Goal: Share content: Share content

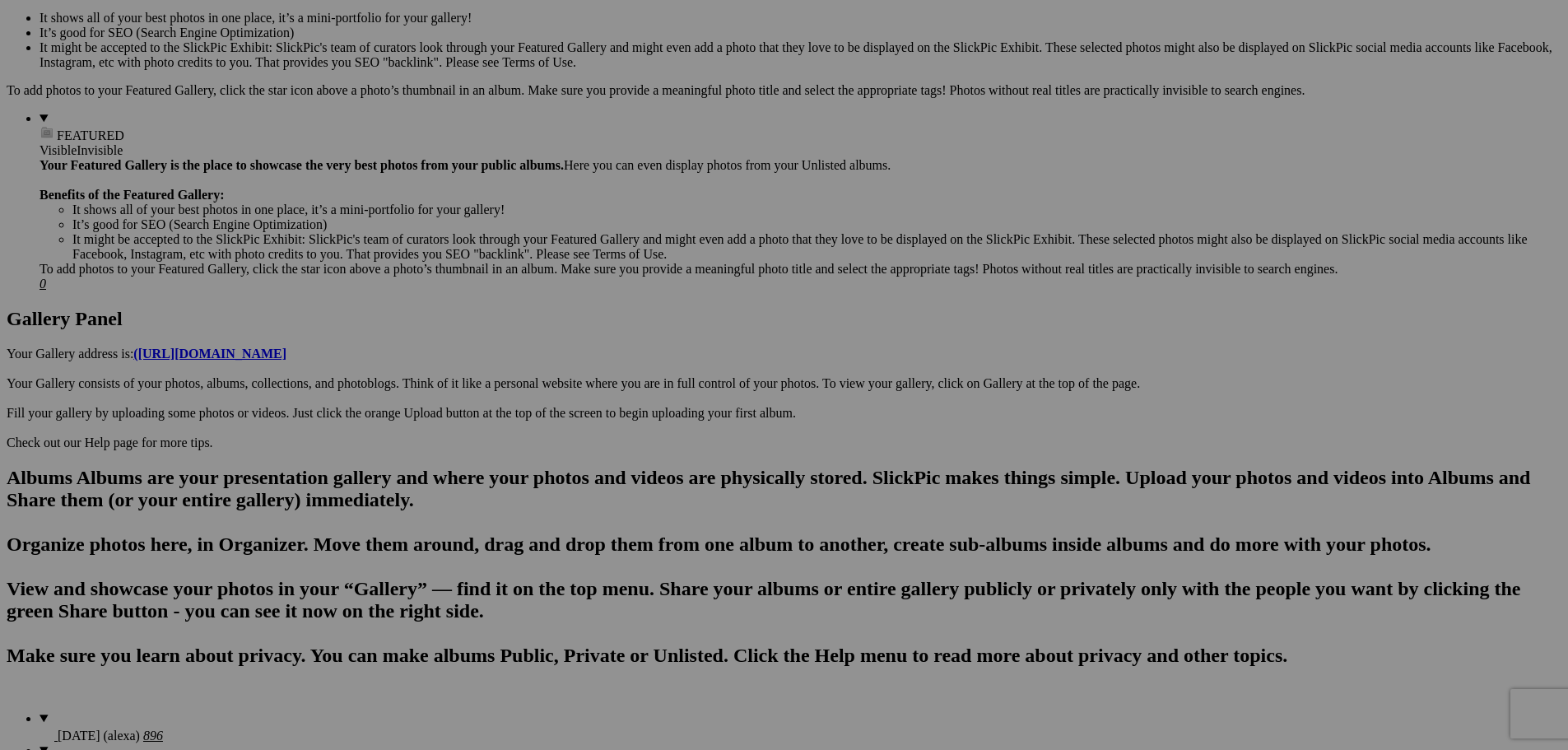
scroll to position [794, 0]
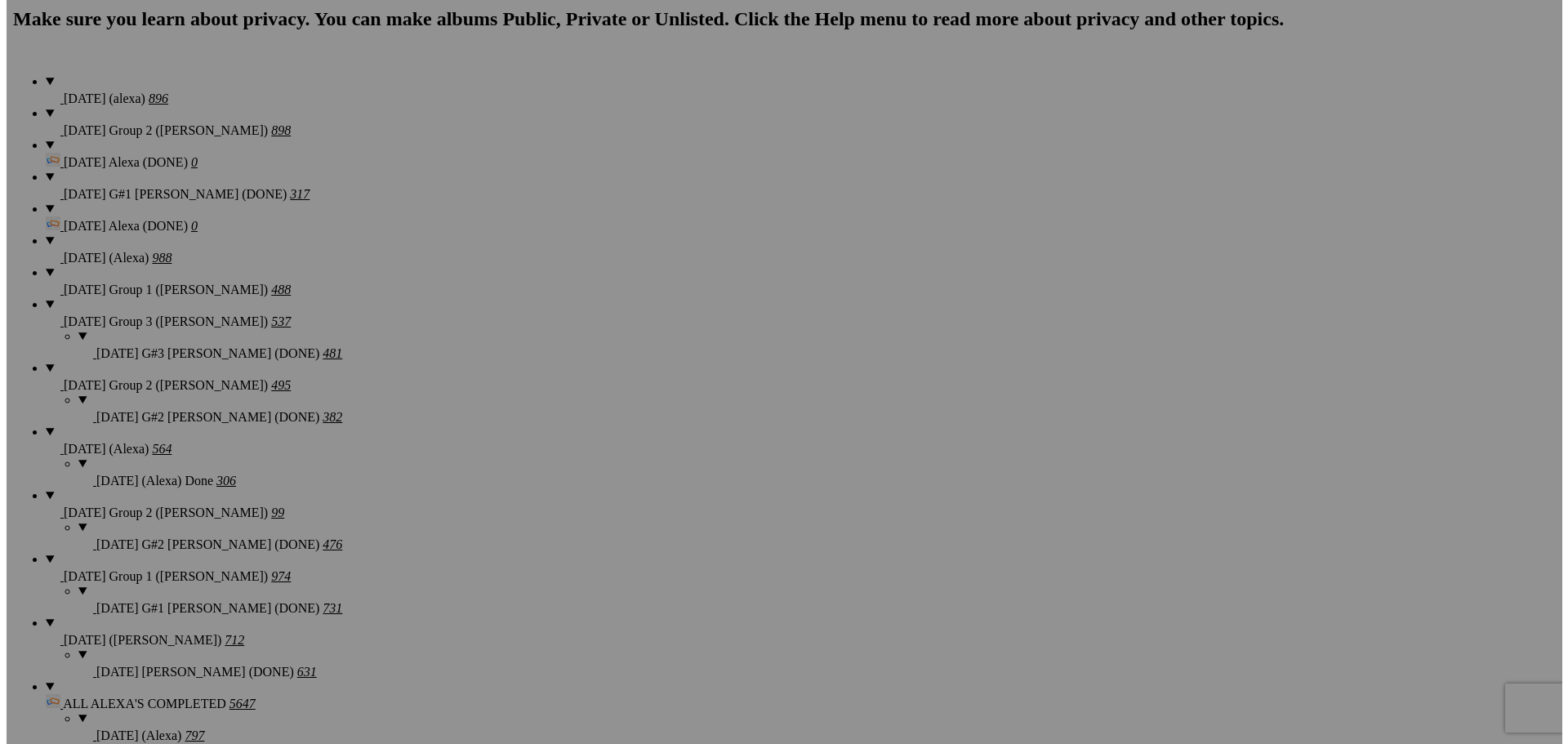
scroll to position [1277, 0]
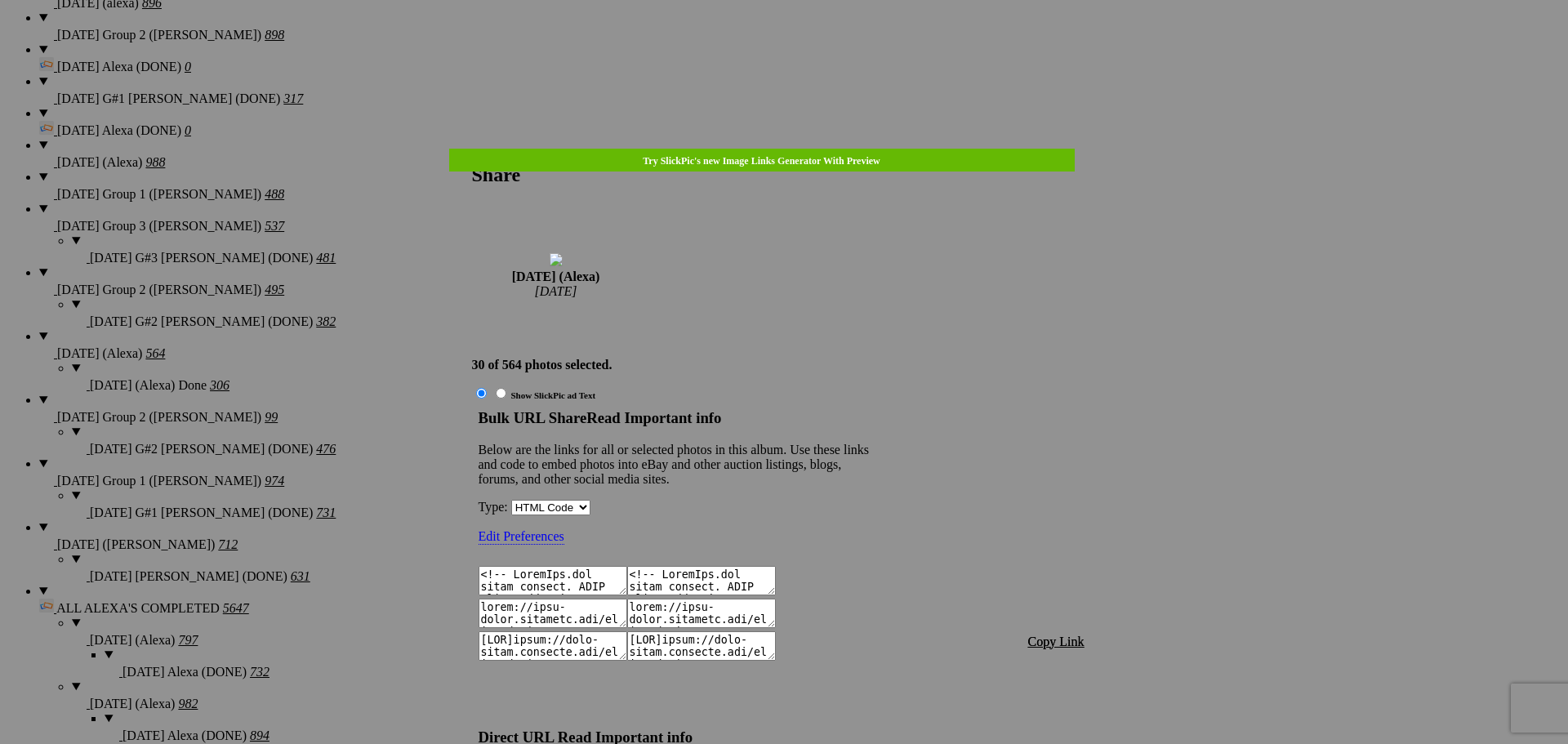
click at [1068, 634] on span "Copy Link" at bounding box center [1056, 641] width 56 height 14
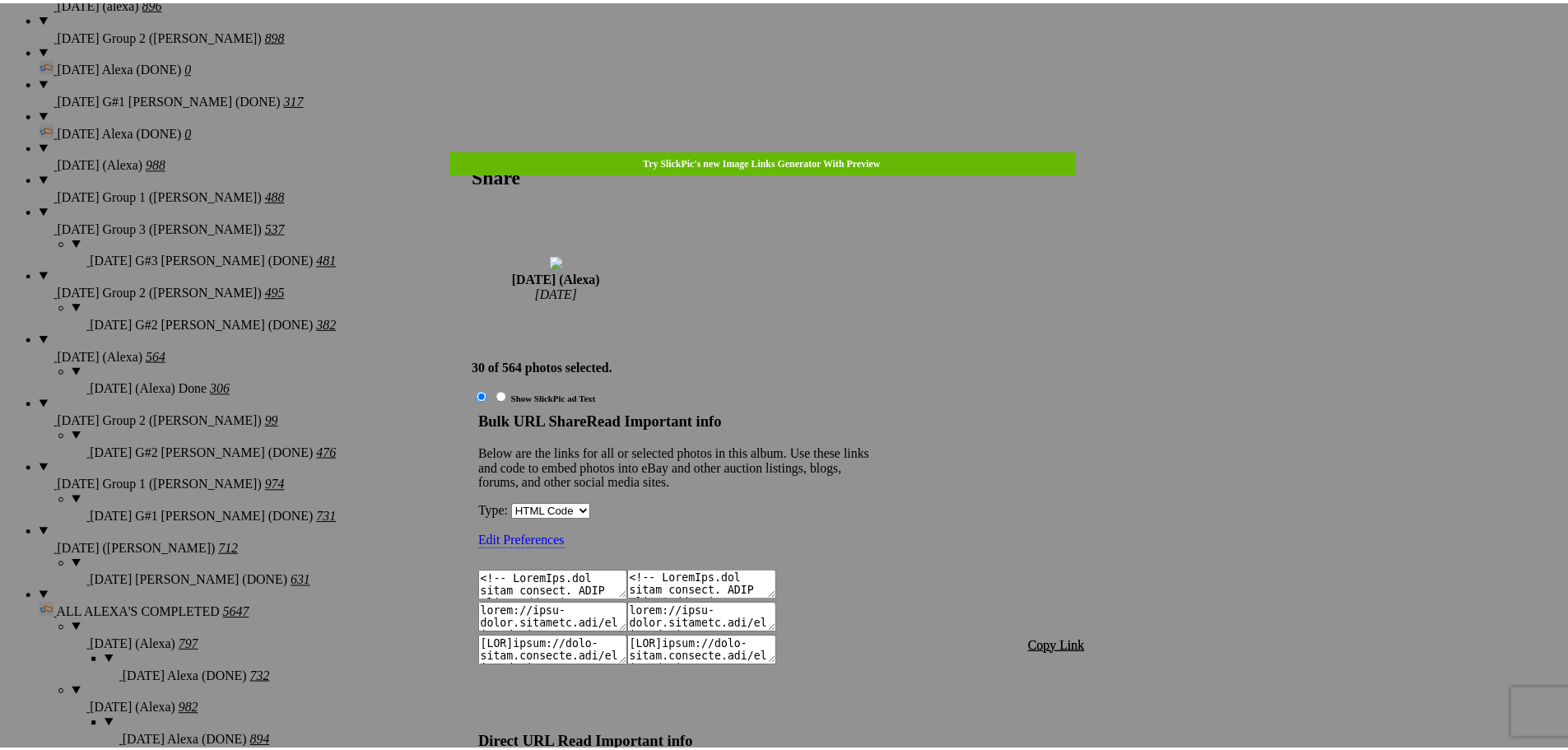
scroll to position [1580, 0]
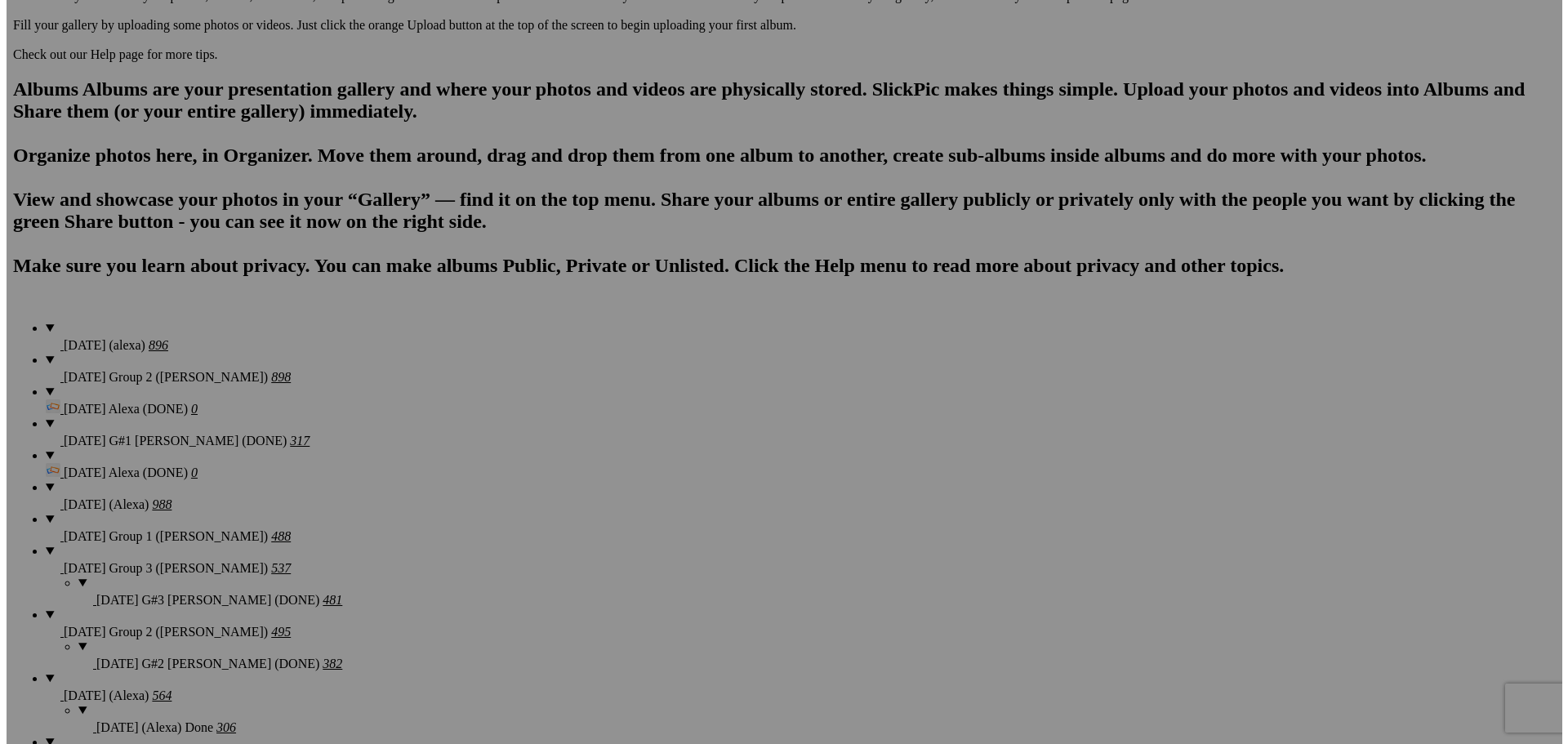
scroll to position [868, 0]
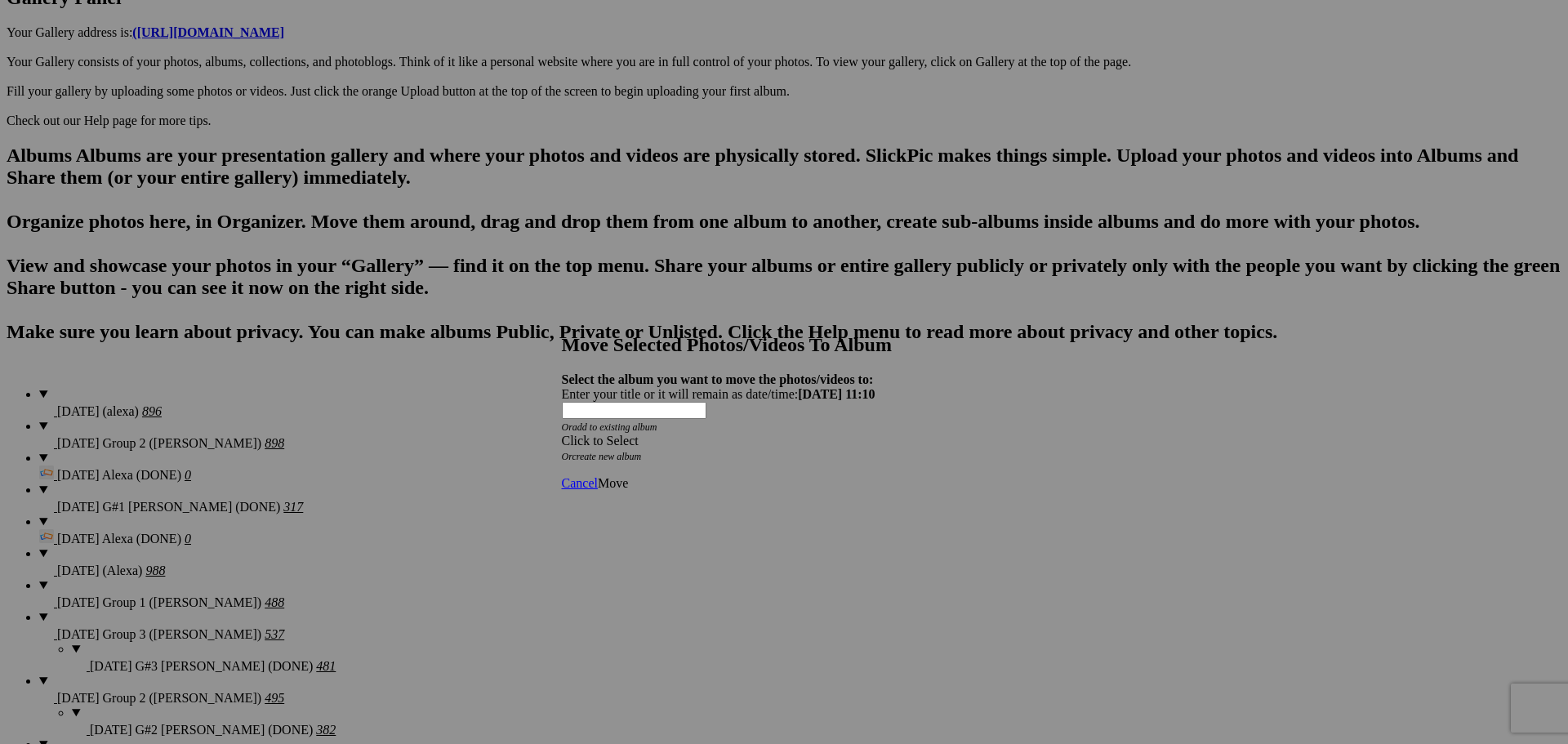
click at [562, 434] on span at bounding box center [562, 441] width 0 height 14
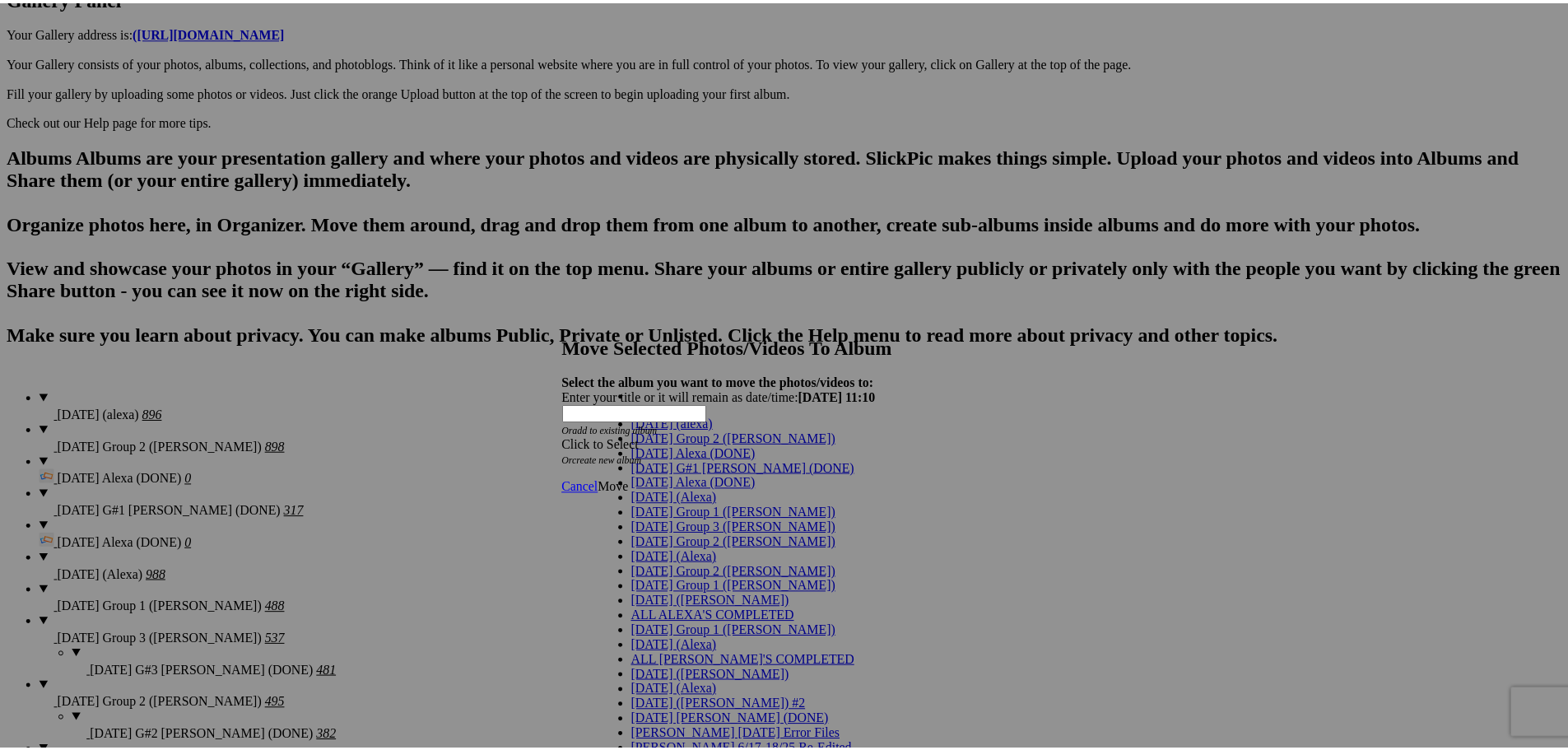
scroll to position [82, 0]
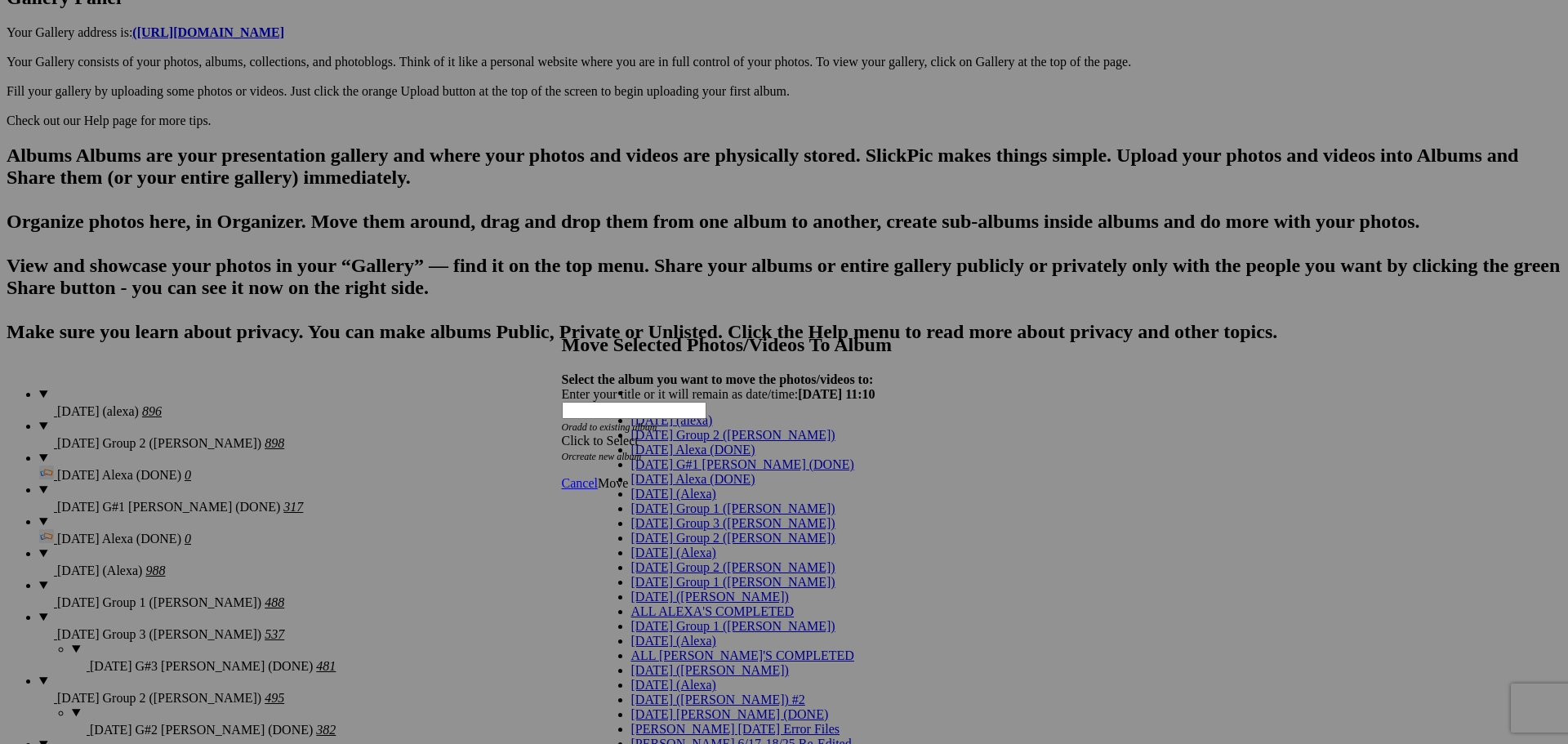
click at [714, 545] on link "[DATE] (Alexa)" at bounding box center [673, 552] width 85 height 14
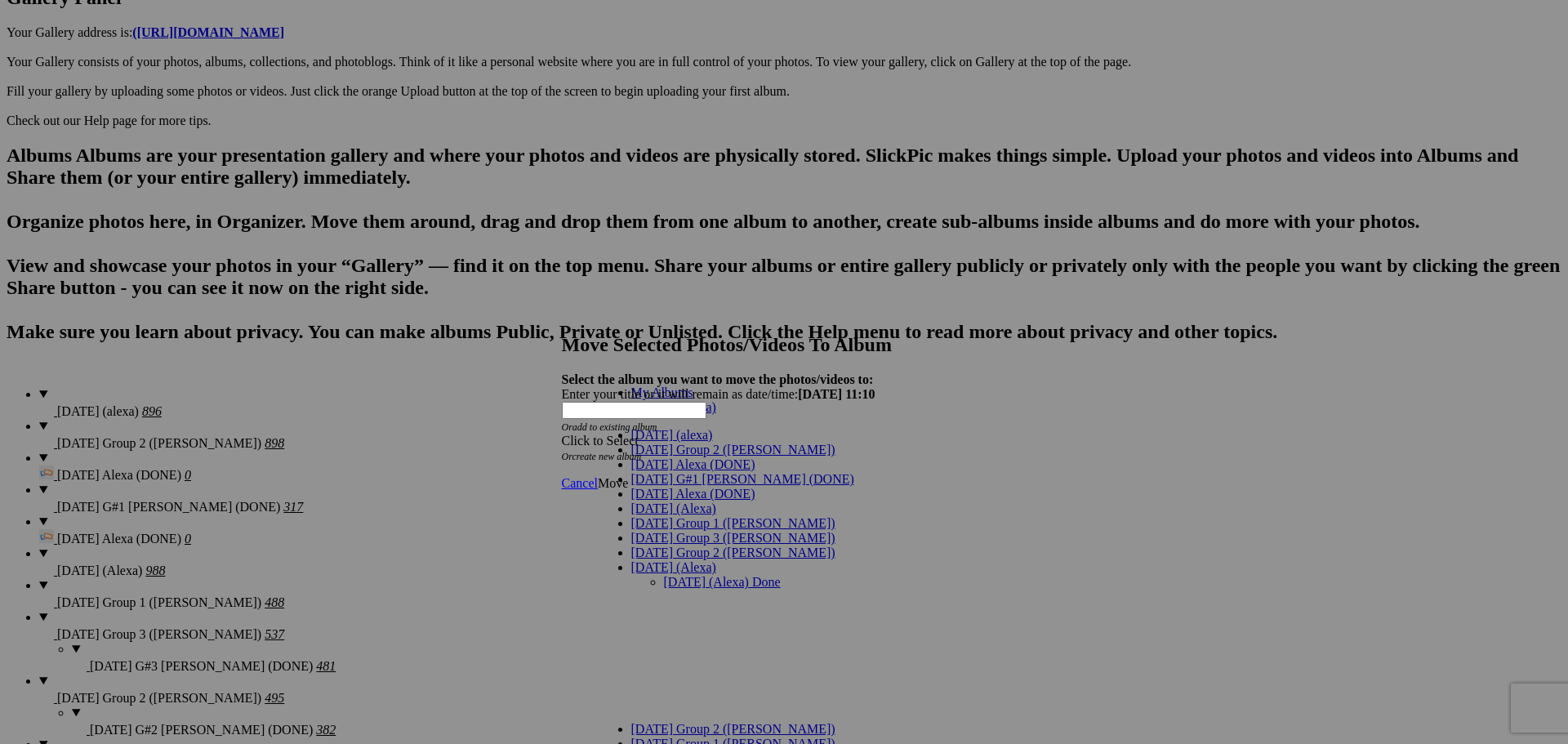
click at [760, 575] on link "[DATE] (Alexa) Done" at bounding box center [722, 582] width 117 height 14
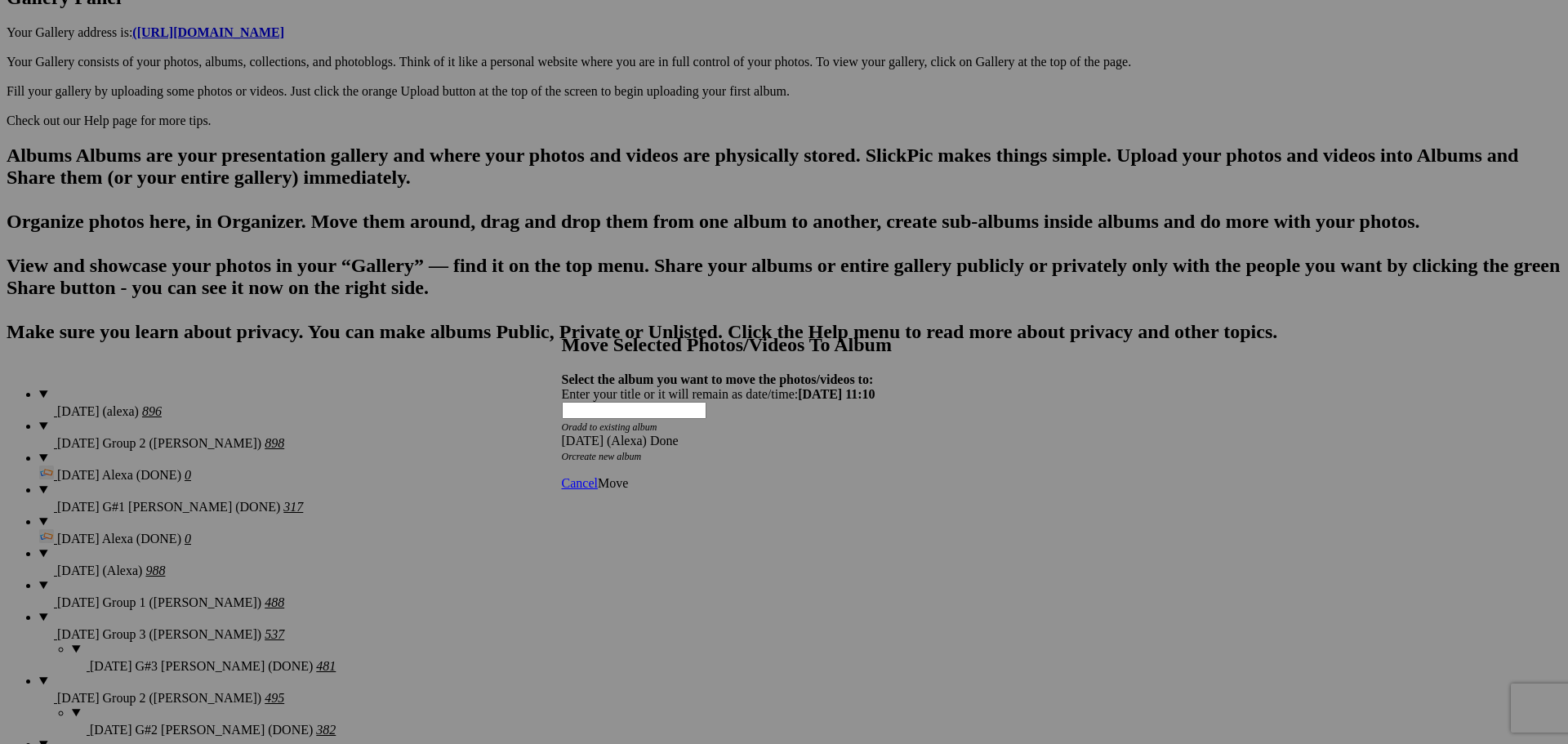
click at [628, 476] on link "Move" at bounding box center [613, 483] width 30 height 14
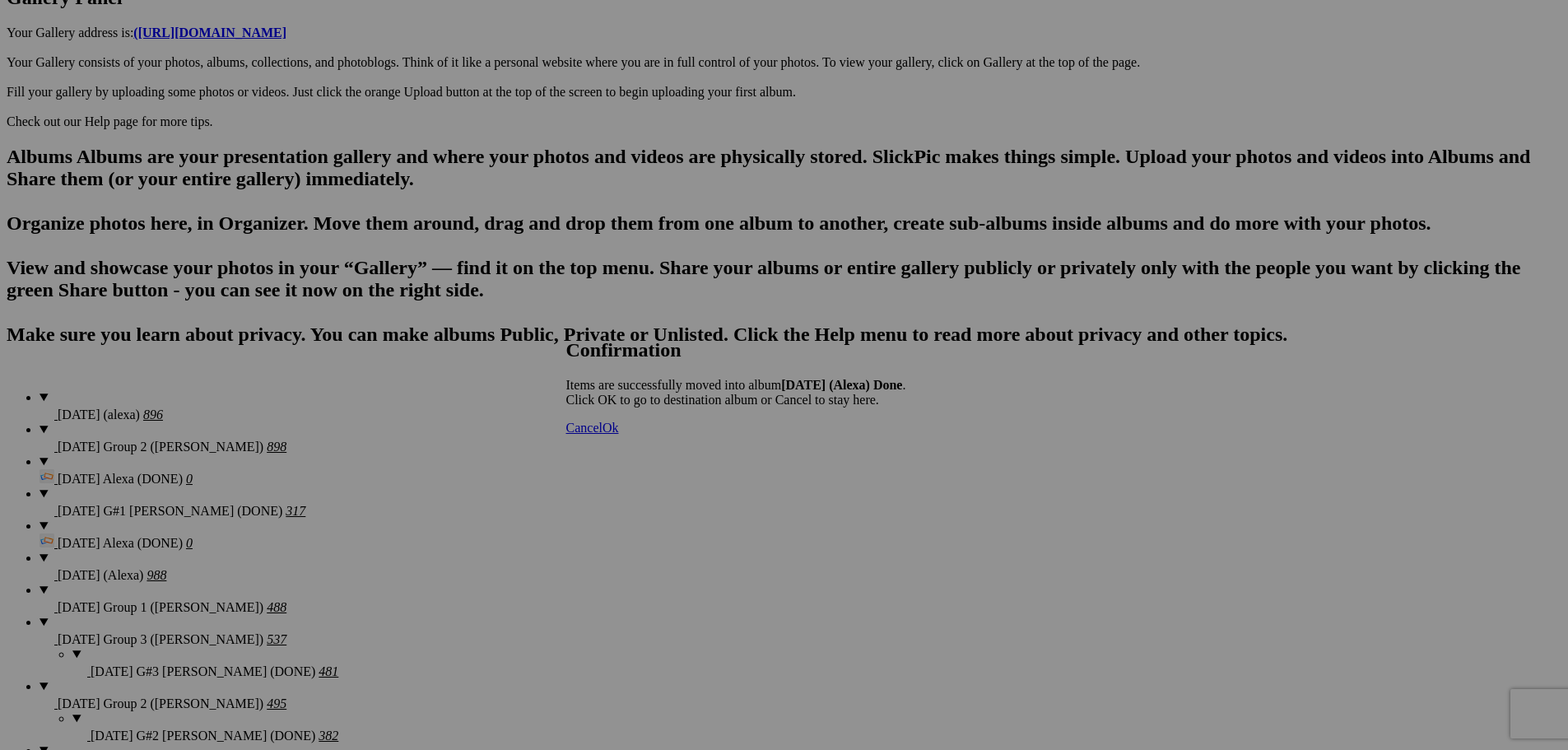
click at [603, 435] on span "Cancel" at bounding box center [585, 428] width 37 height 14
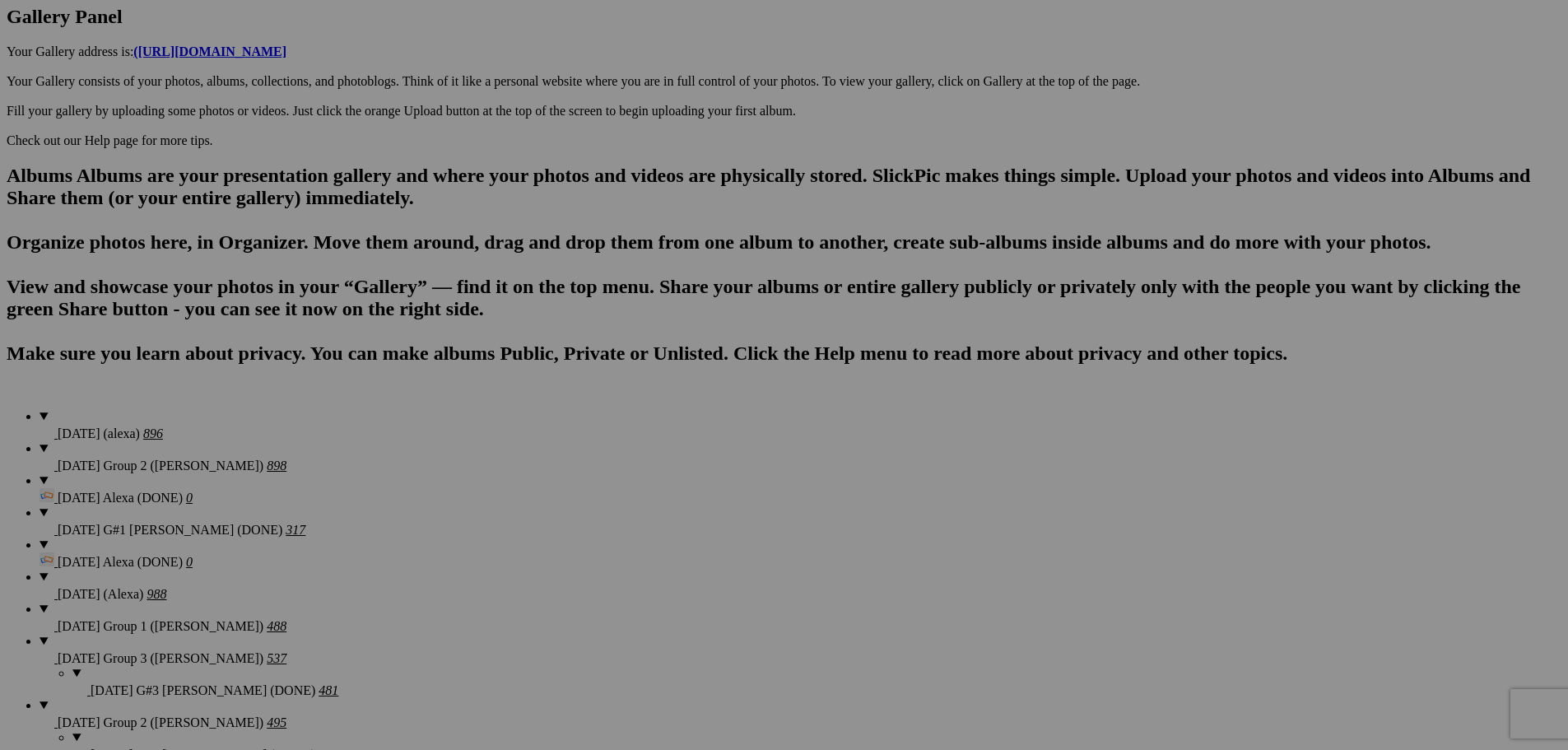
scroll to position [875, 0]
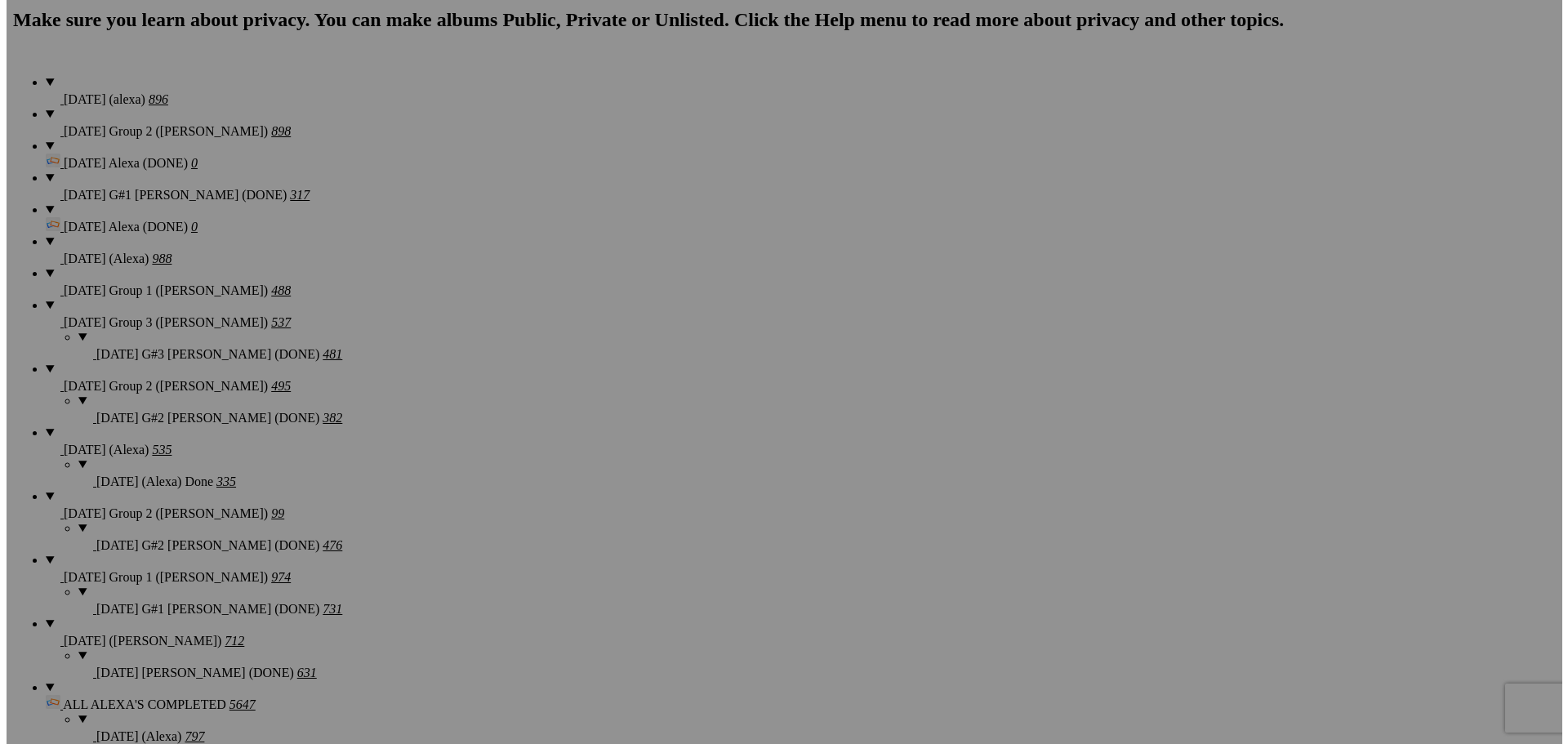
scroll to position [1195, 0]
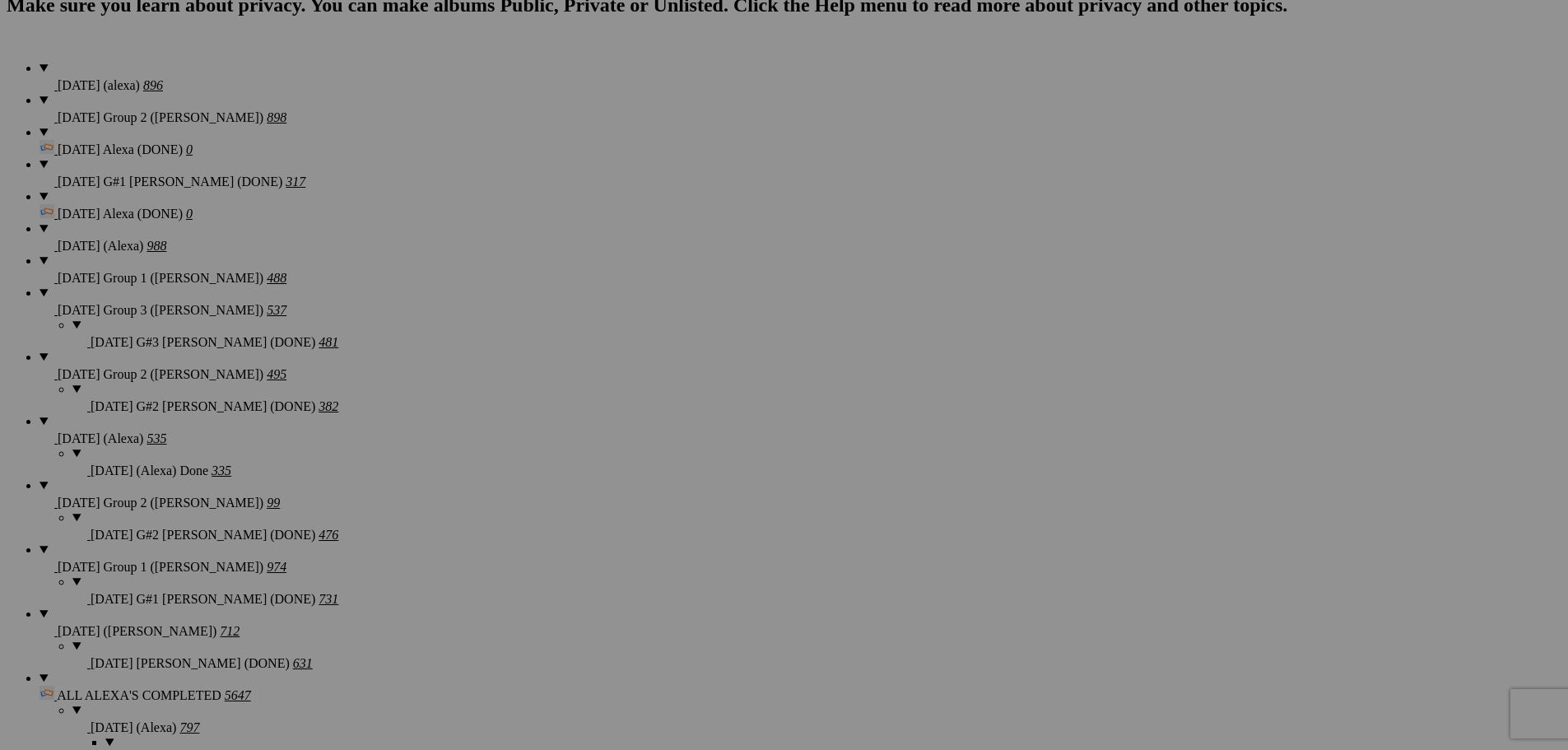
type textarea "<!-- [DOMAIN_NAME] image hosting. HTML Bulk Share code Starts Here --> <div sty…"
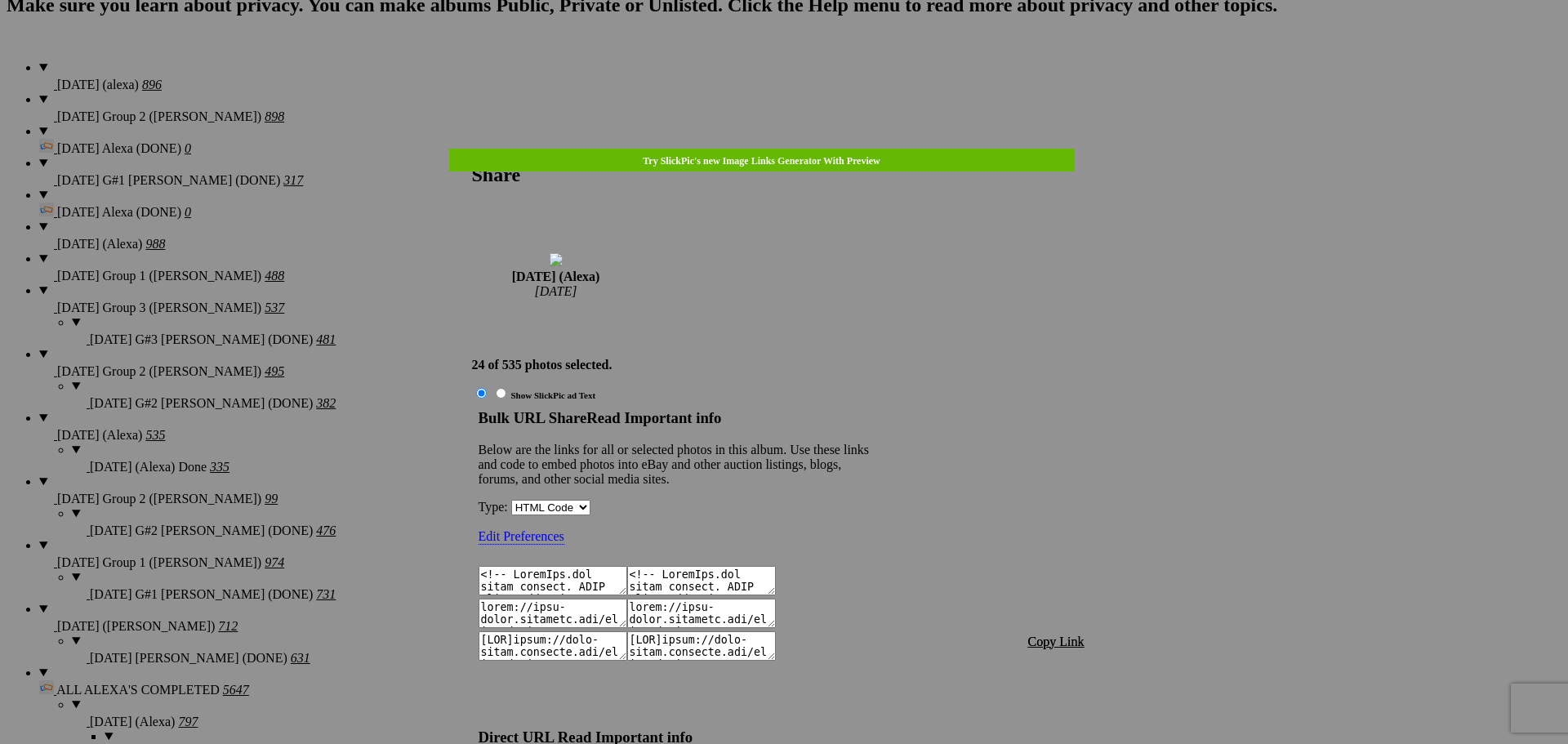
click at [1068, 634] on span "Copy Link" at bounding box center [1056, 641] width 56 height 14
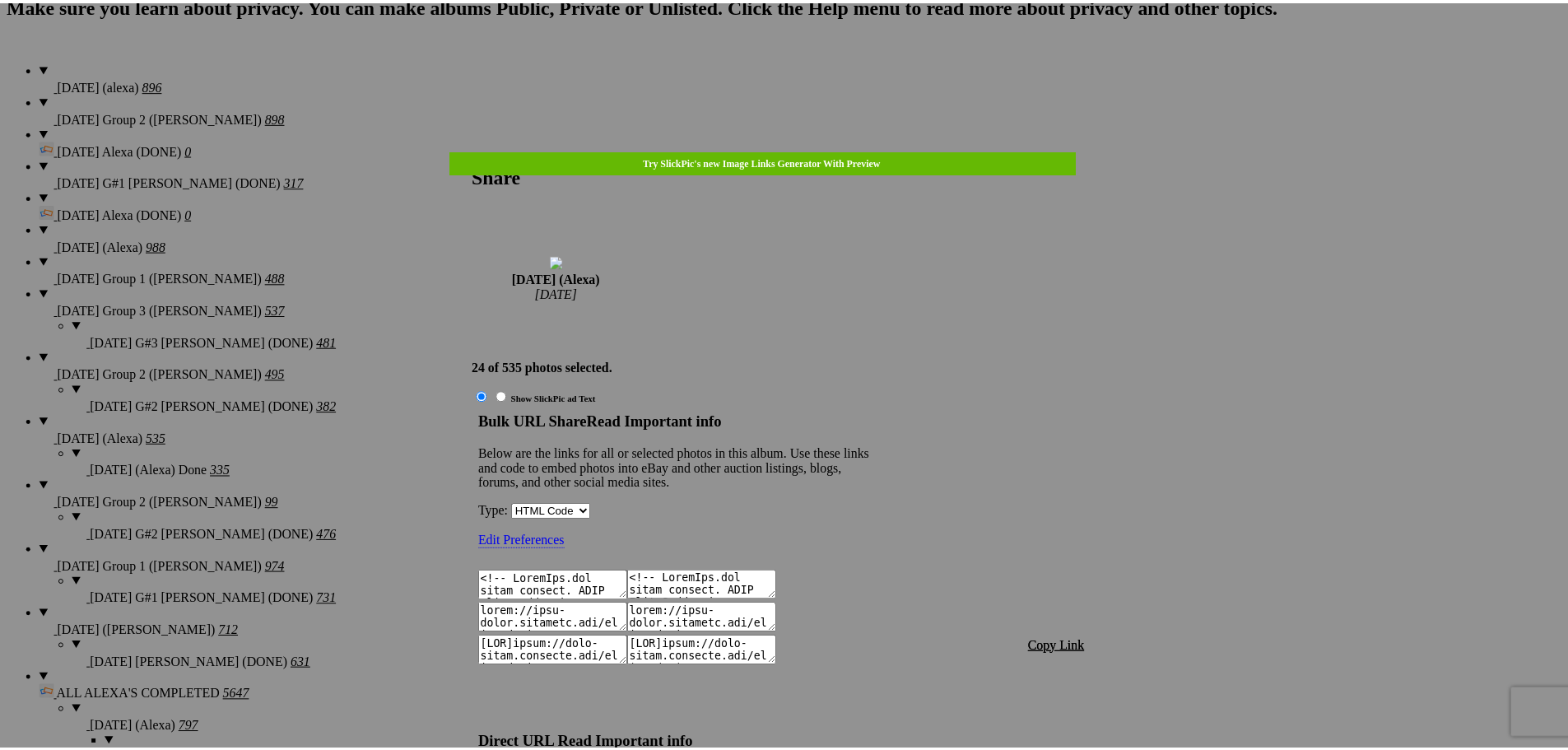
scroll to position [1264, 0]
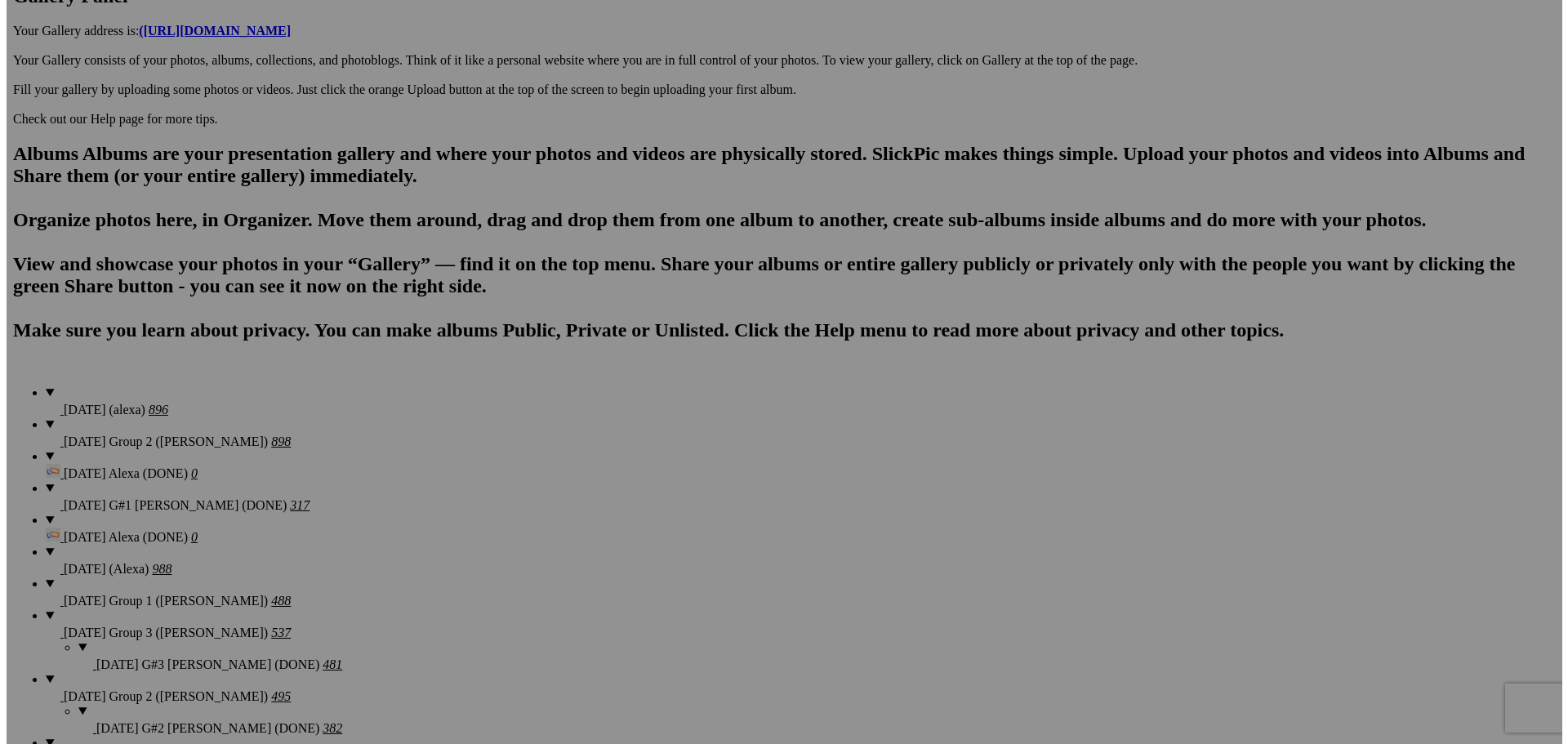
scroll to position [868, 0]
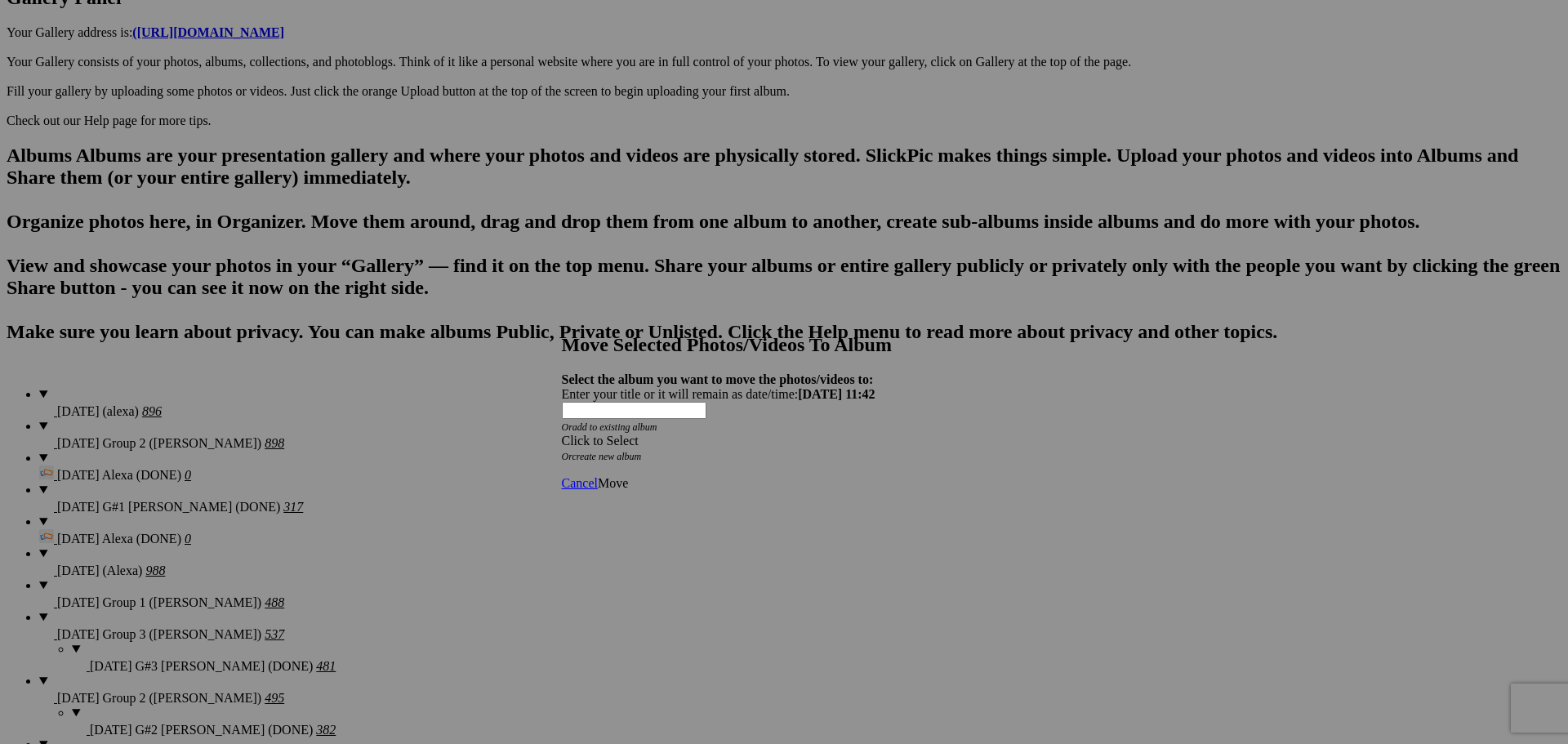
click at [562, 434] on span at bounding box center [562, 441] width 0 height 14
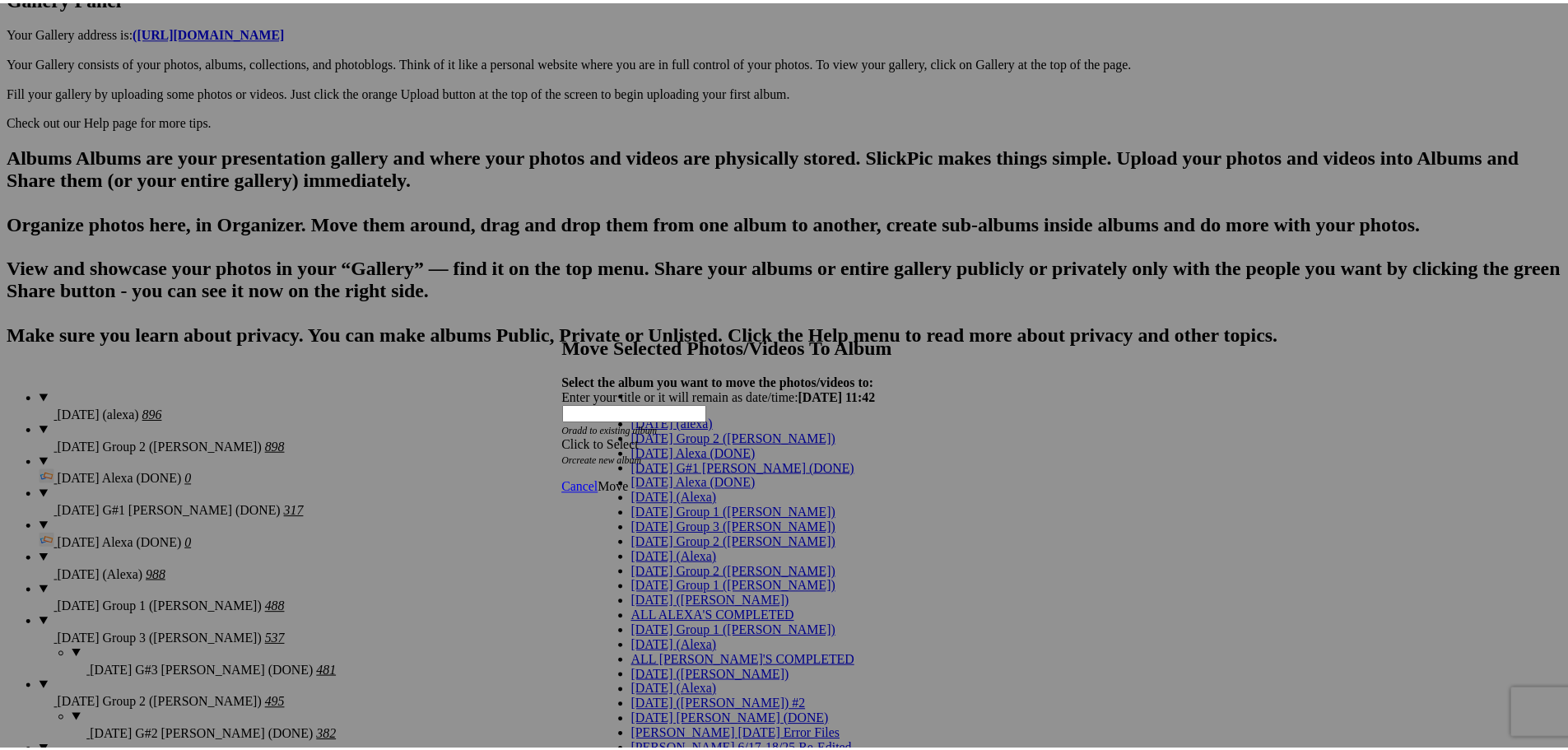
scroll to position [165, 0]
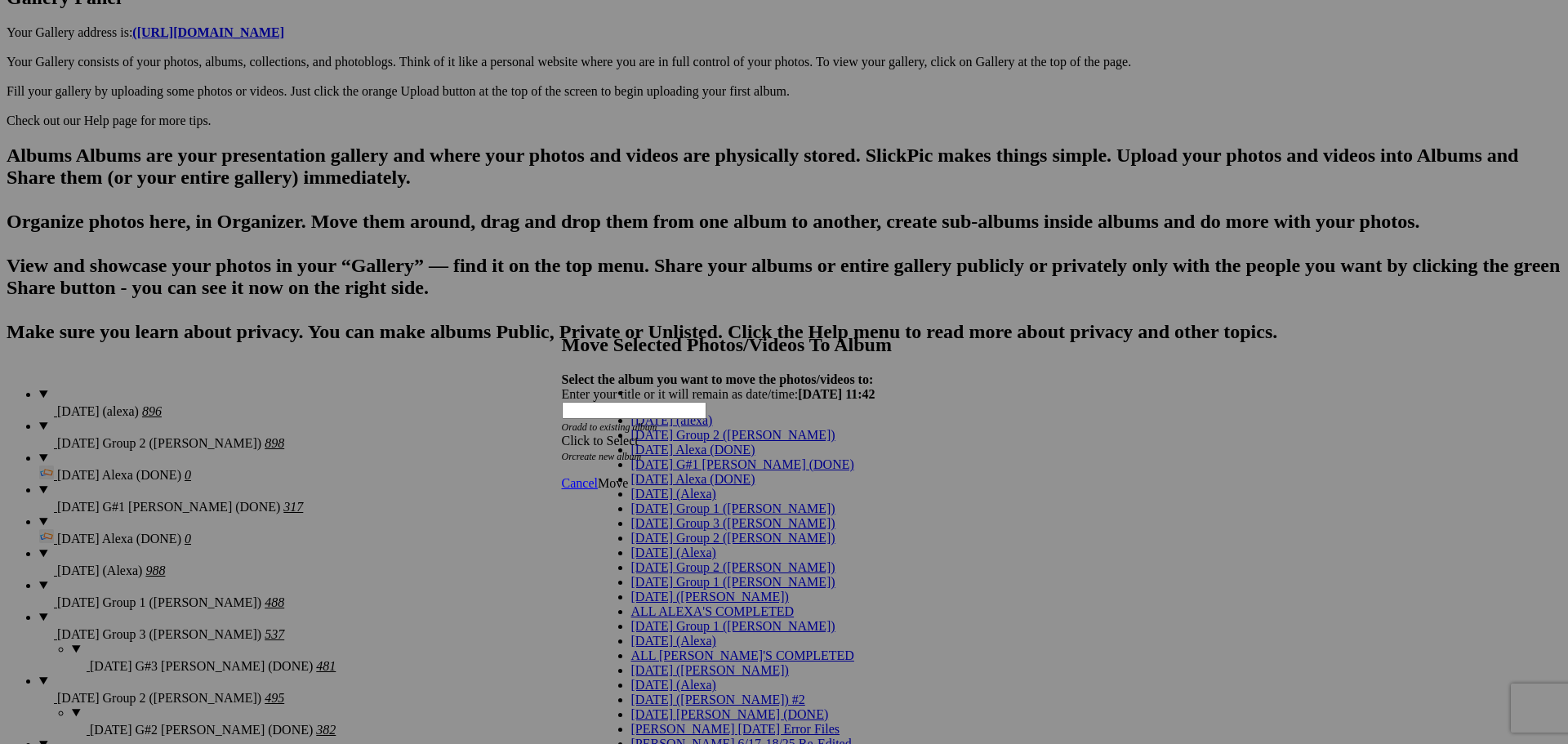
click at [717, 545] on link "[DATE] (Alexa)" at bounding box center [673, 552] width 85 height 14
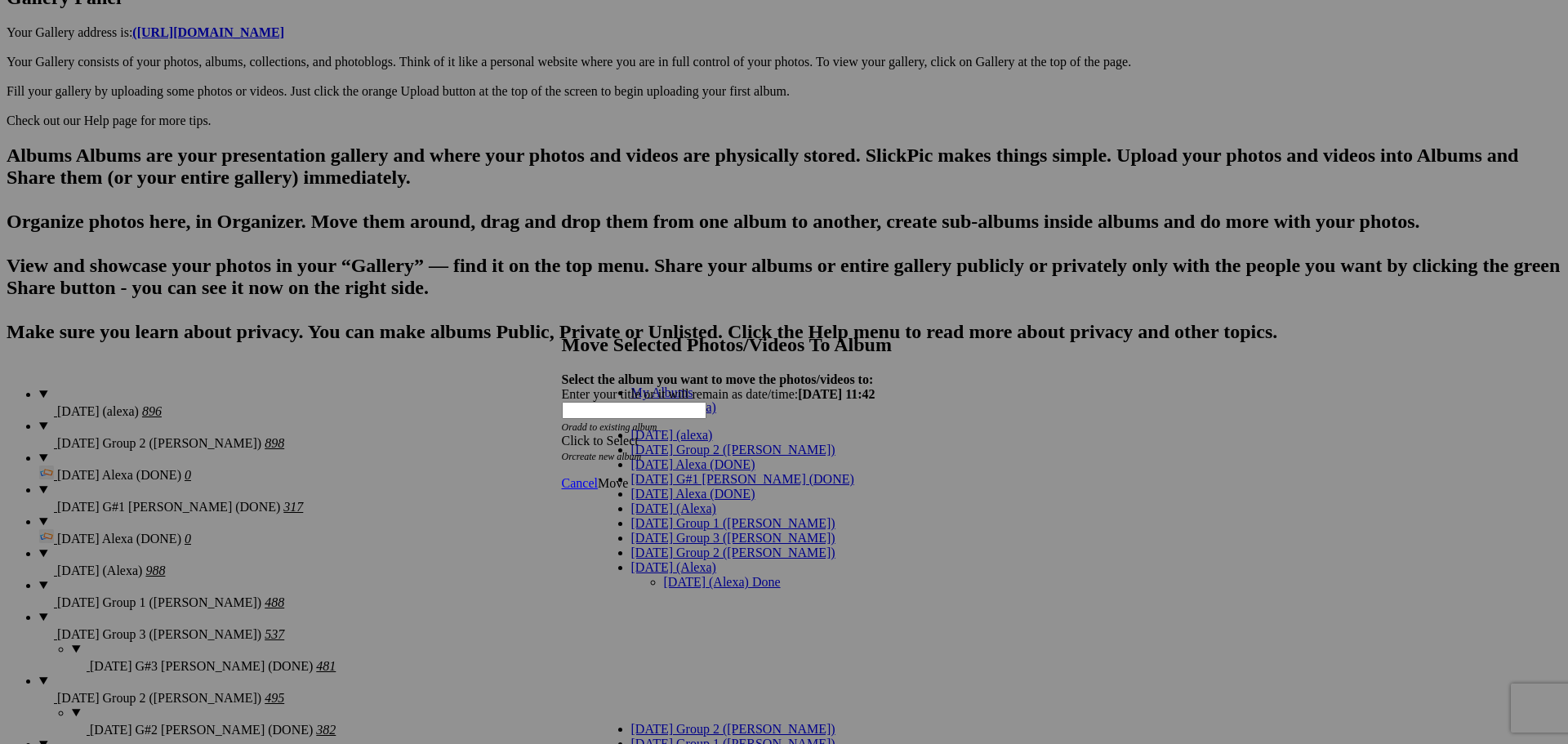
click at [781, 575] on link "[DATE] (Alexa) Done" at bounding box center [722, 582] width 117 height 14
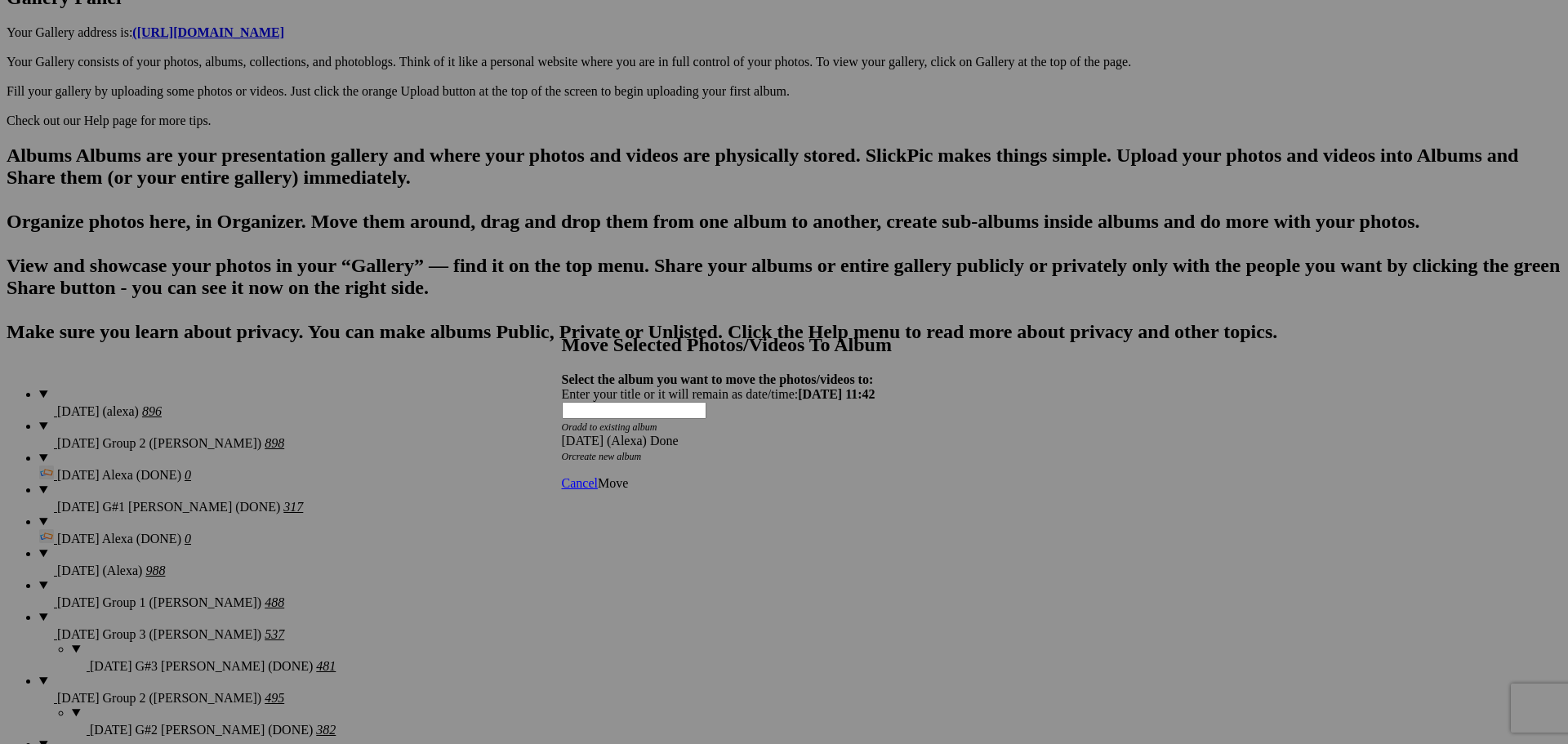
click at [628, 476] on span "Move" at bounding box center [613, 483] width 30 height 14
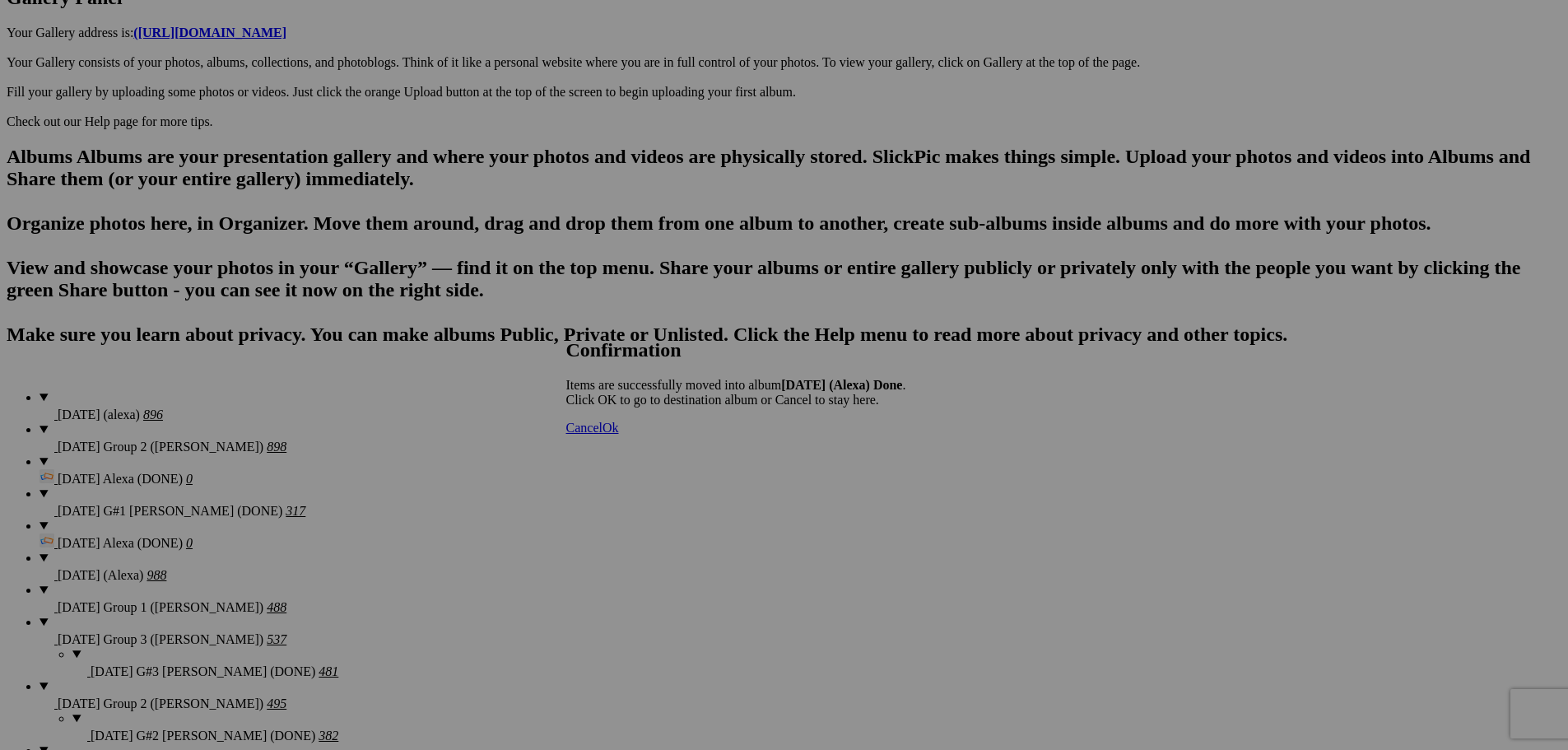
click at [603, 435] on span "Cancel" at bounding box center [585, 428] width 37 height 14
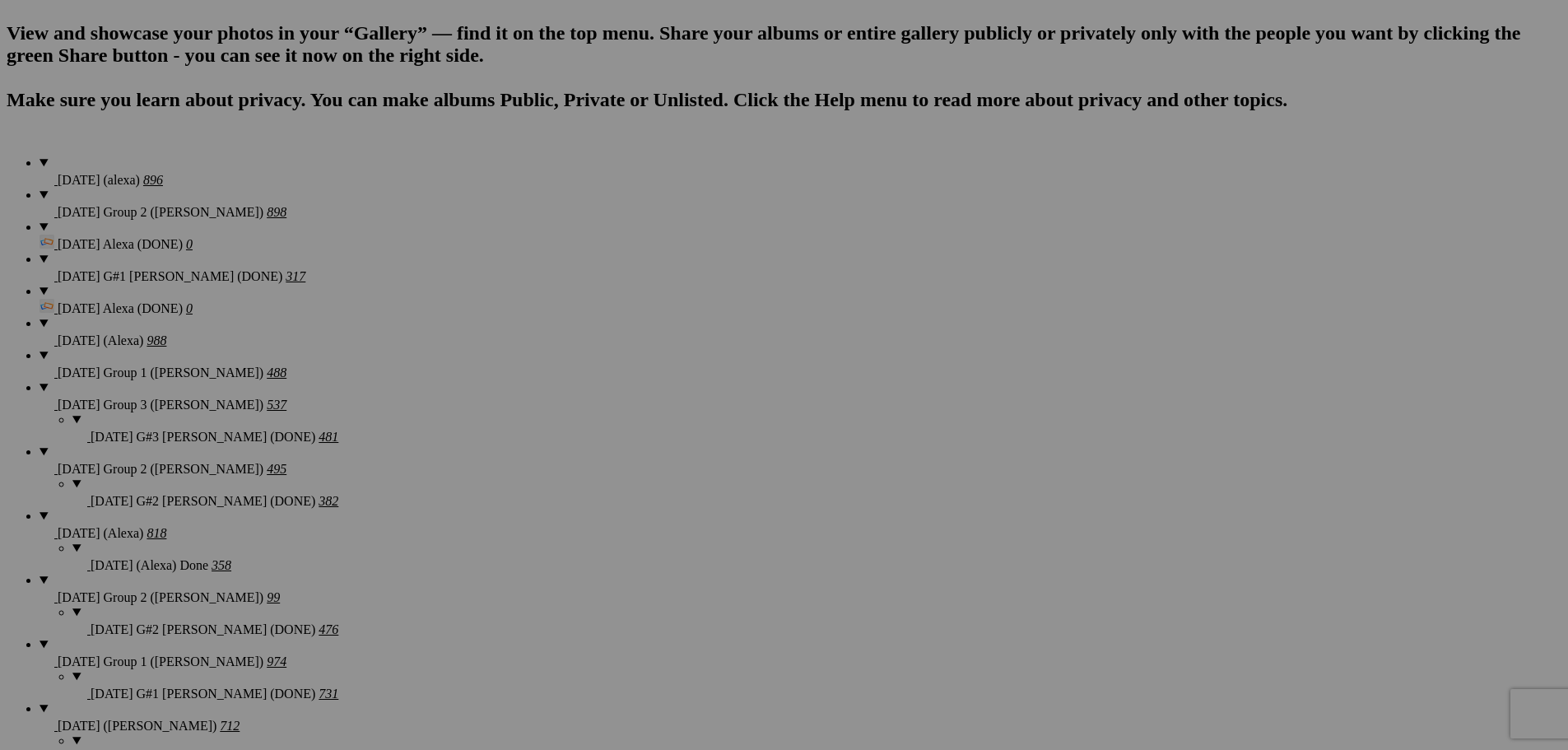
scroll to position [1123, 0]
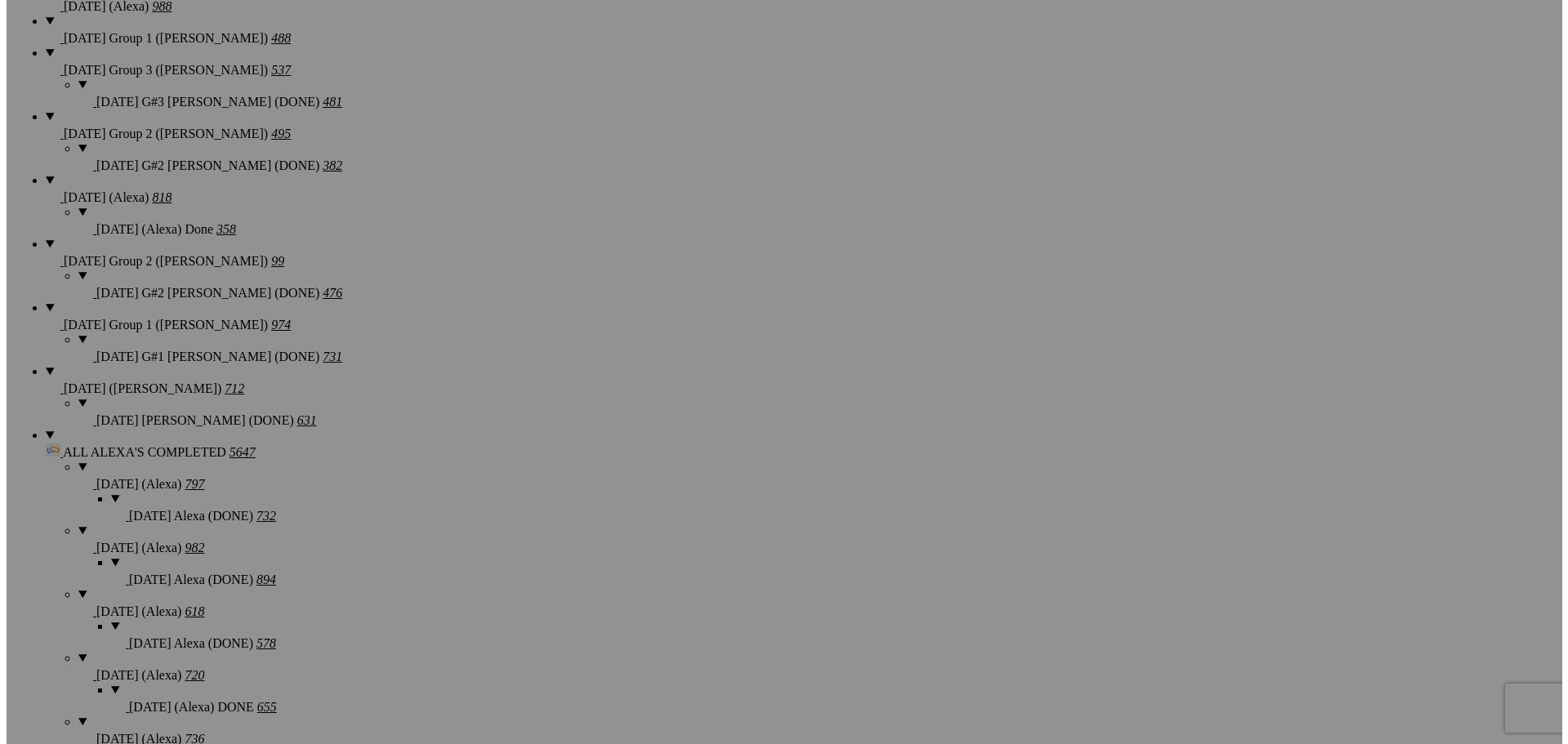
scroll to position [1440, 0]
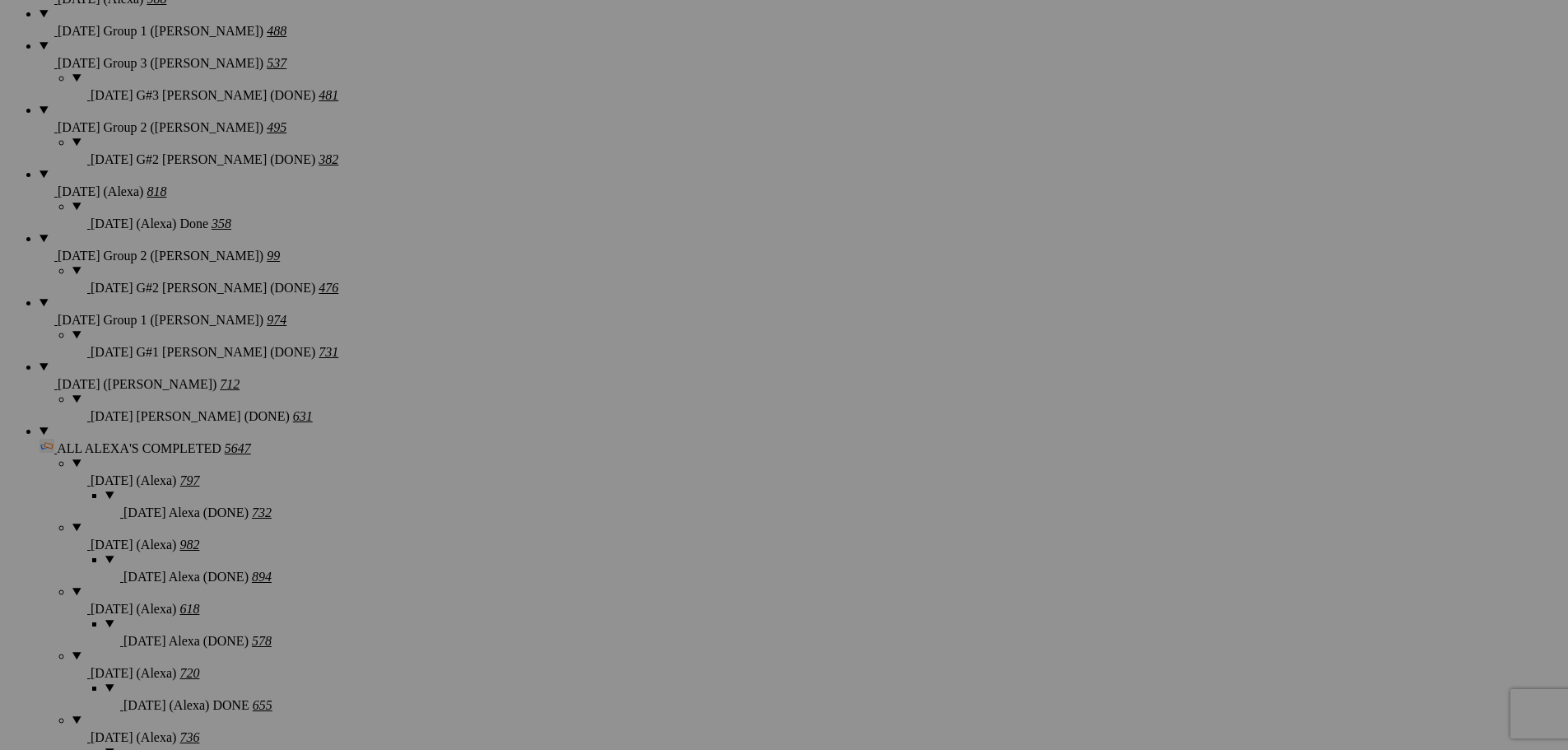
type textarea "<!-- [DOMAIN_NAME] image hosting. HTML Bulk Share code Starts Here --> <div sty…"
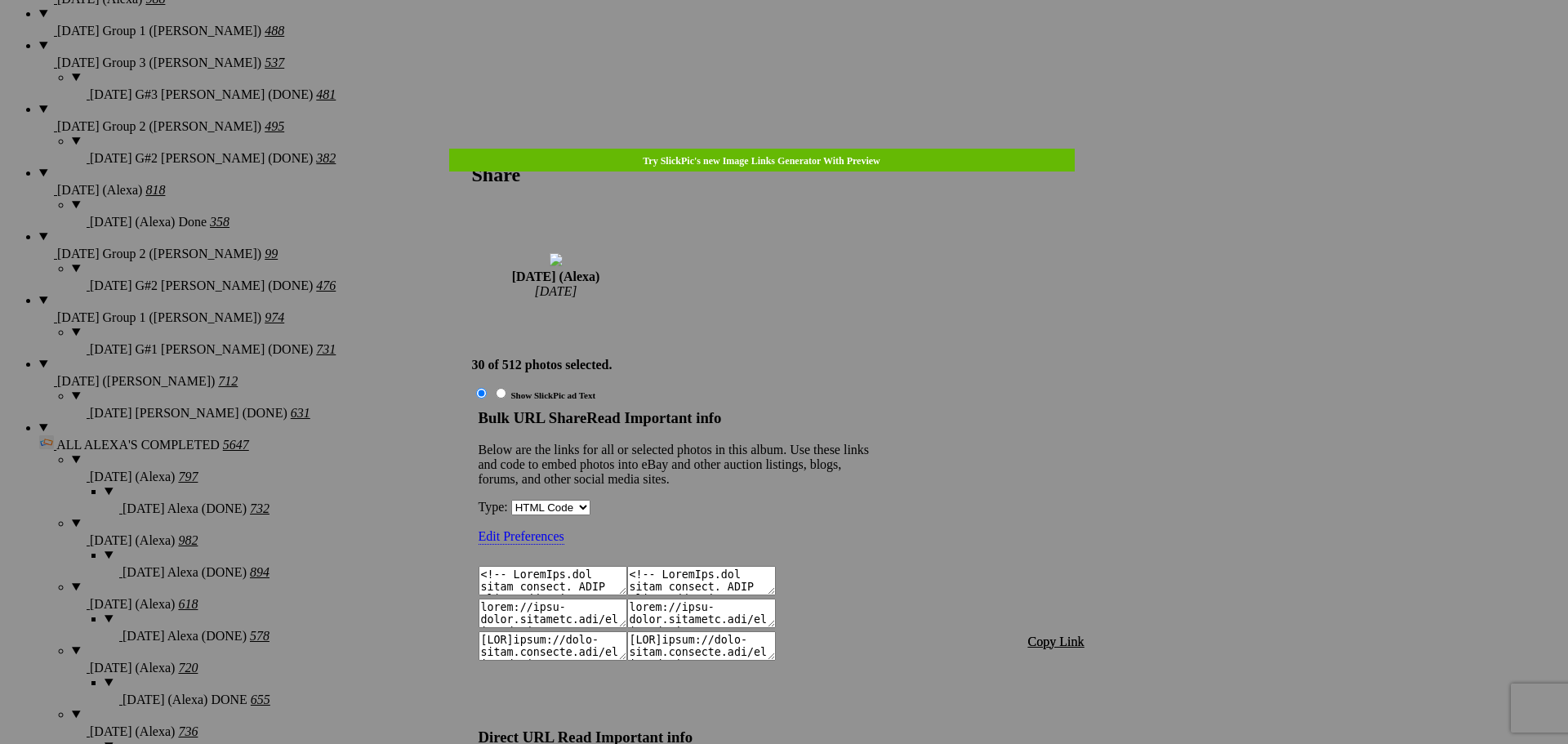
click at [1061, 634] on span "Copy Link" at bounding box center [1056, 641] width 56 height 14
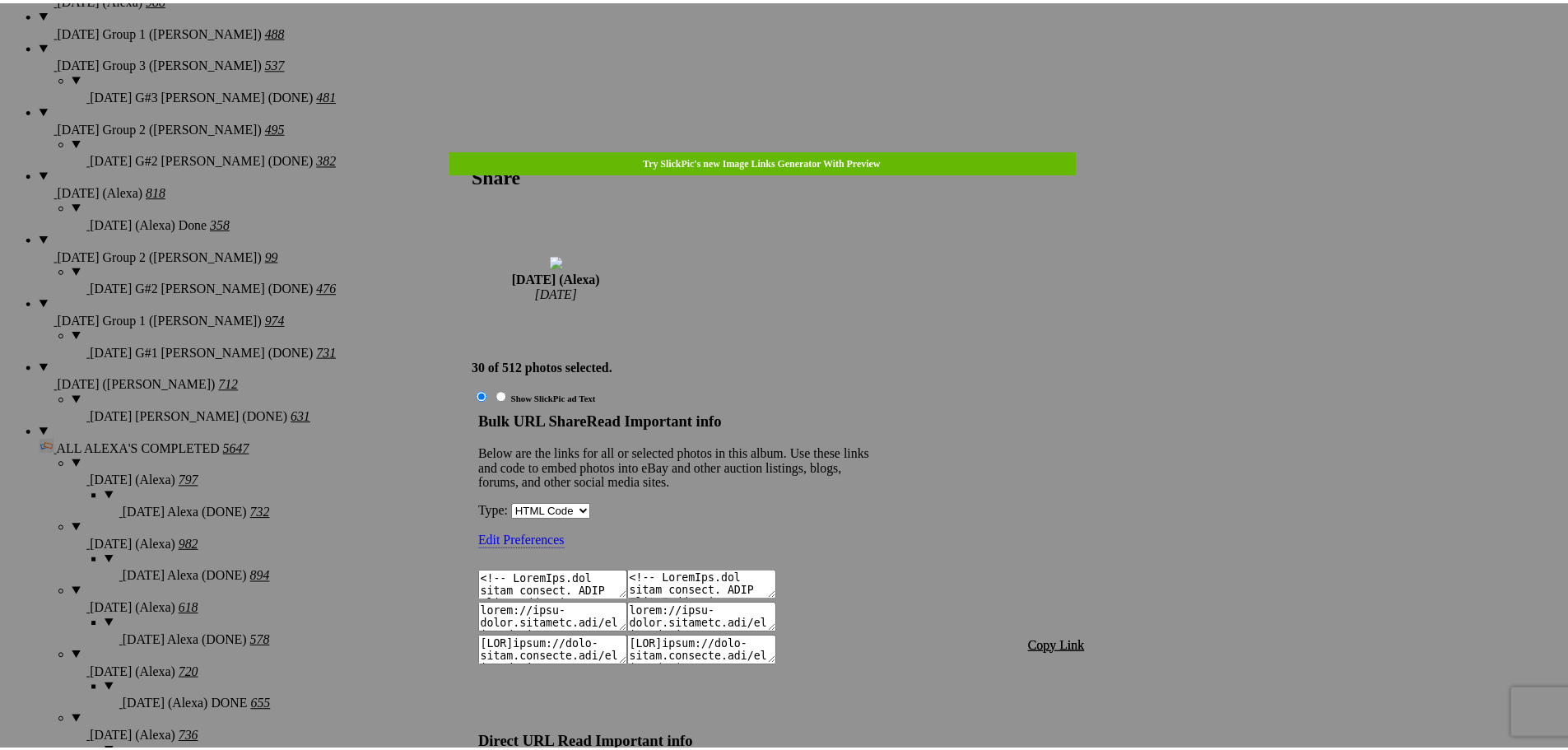
scroll to position [1580, 0]
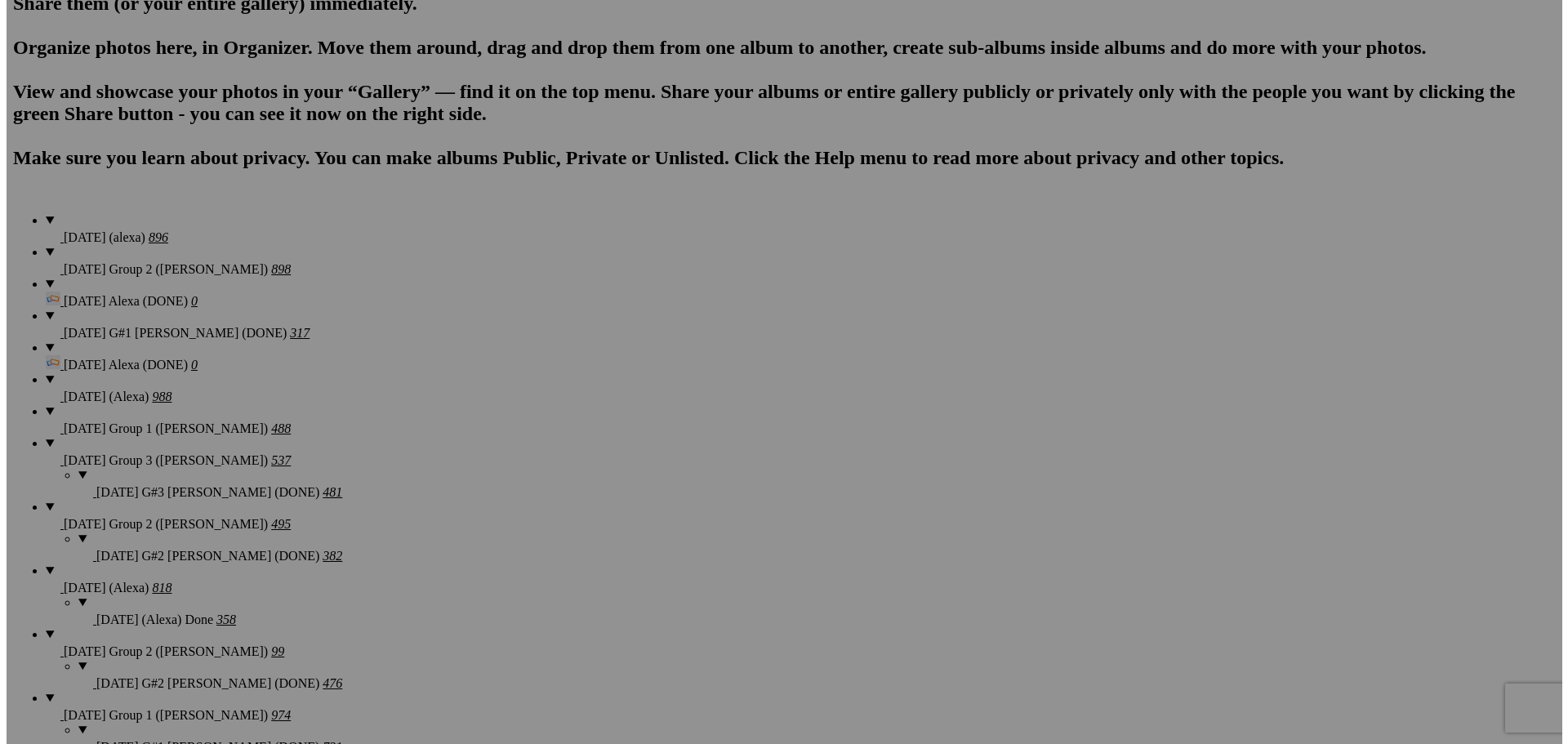
scroll to position [951, 0]
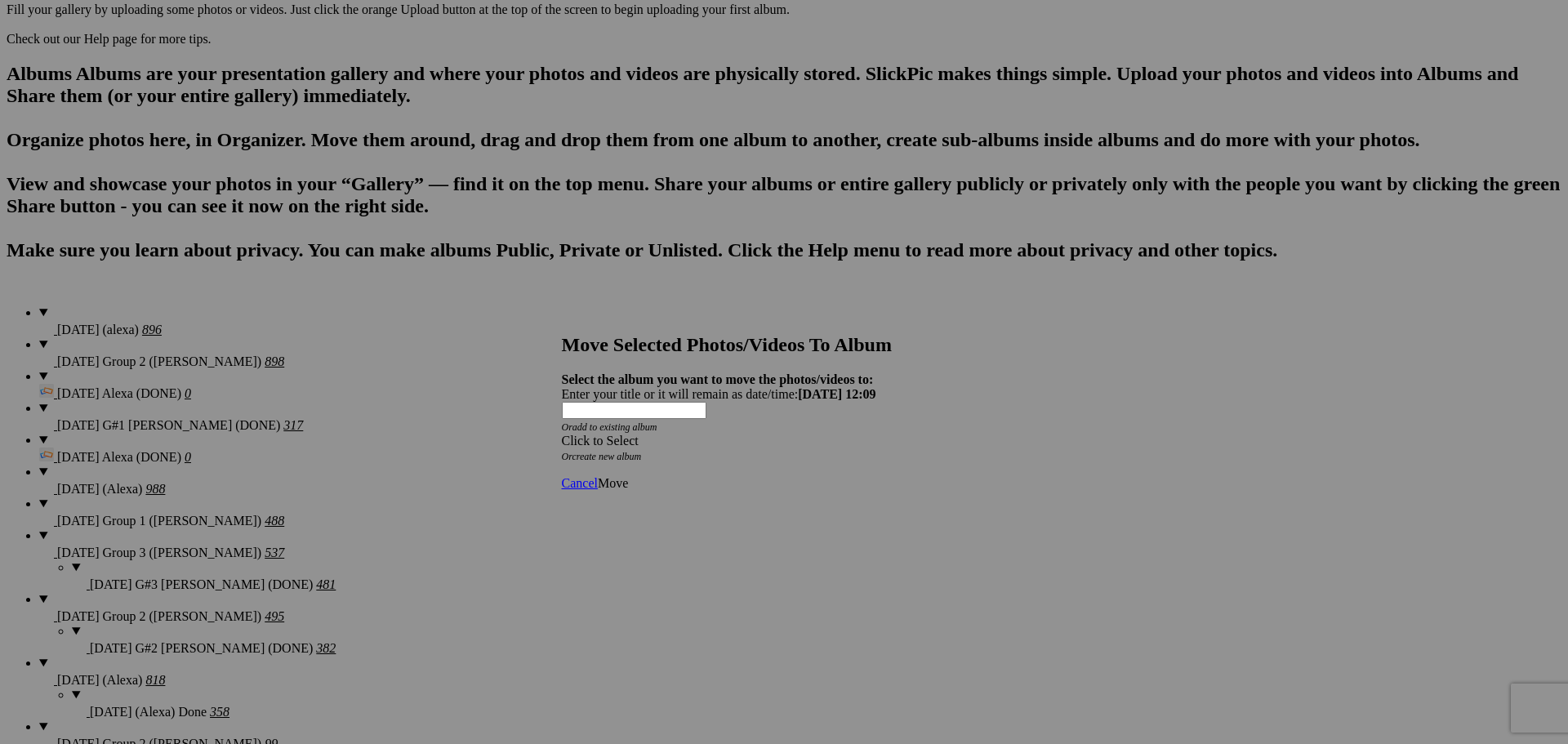
click at [808, 434] on div "Click to Select" at bounding box center [778, 441] width 433 height 15
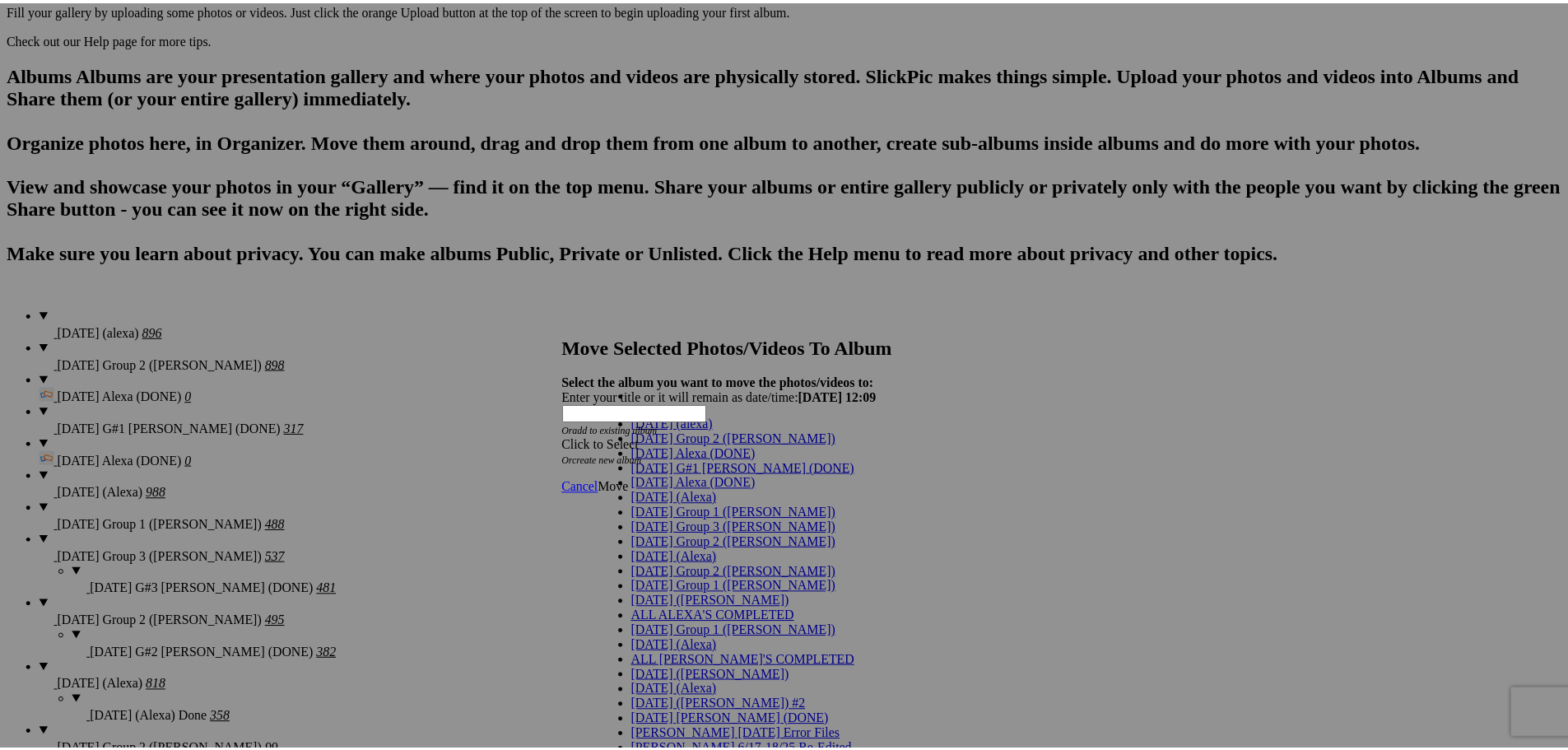
scroll to position [82, 0]
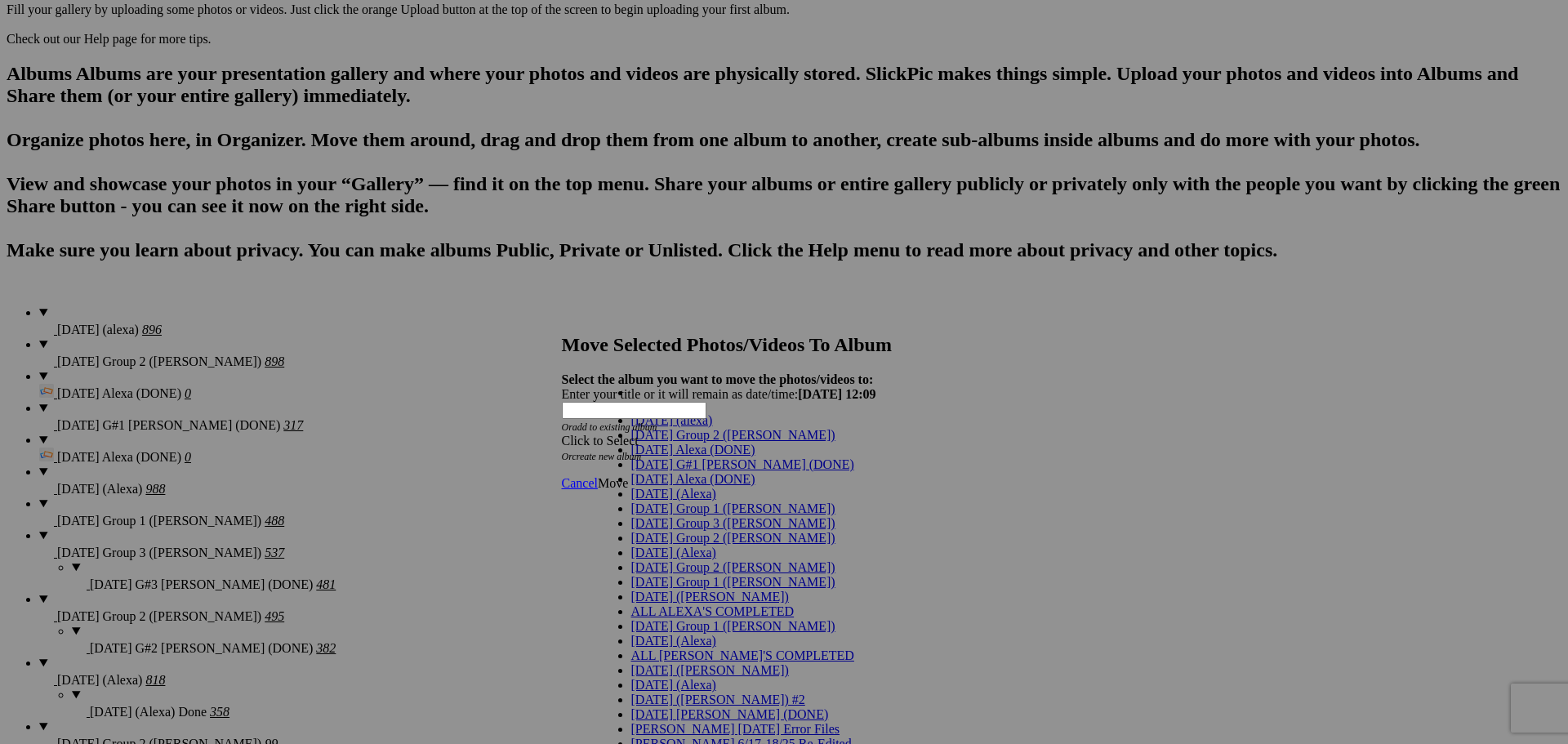
click at [691, 545] on link "[DATE] (Alexa)" at bounding box center [673, 552] width 85 height 14
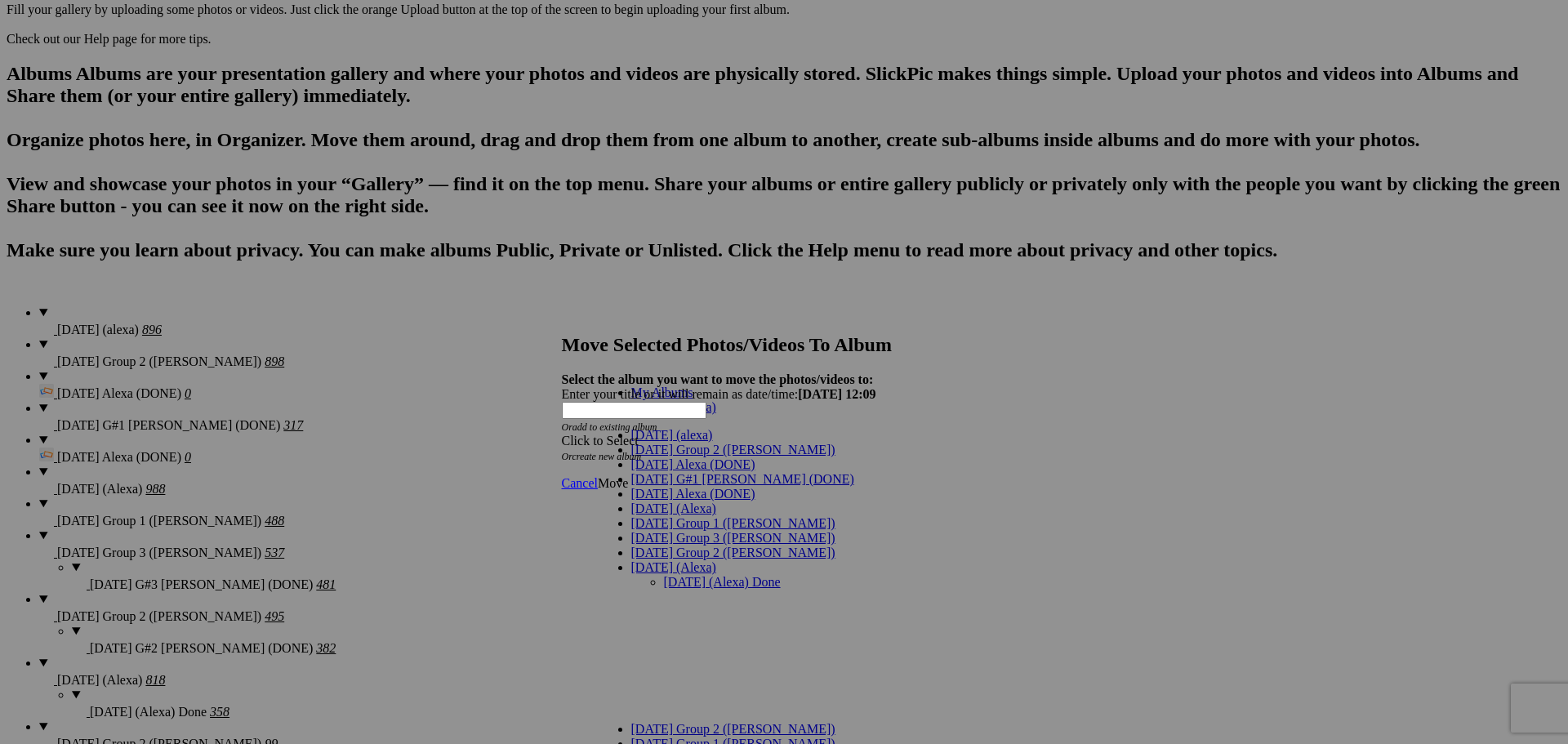
click at [733, 575] on link "[DATE] (Alexa) Done" at bounding box center [722, 582] width 117 height 14
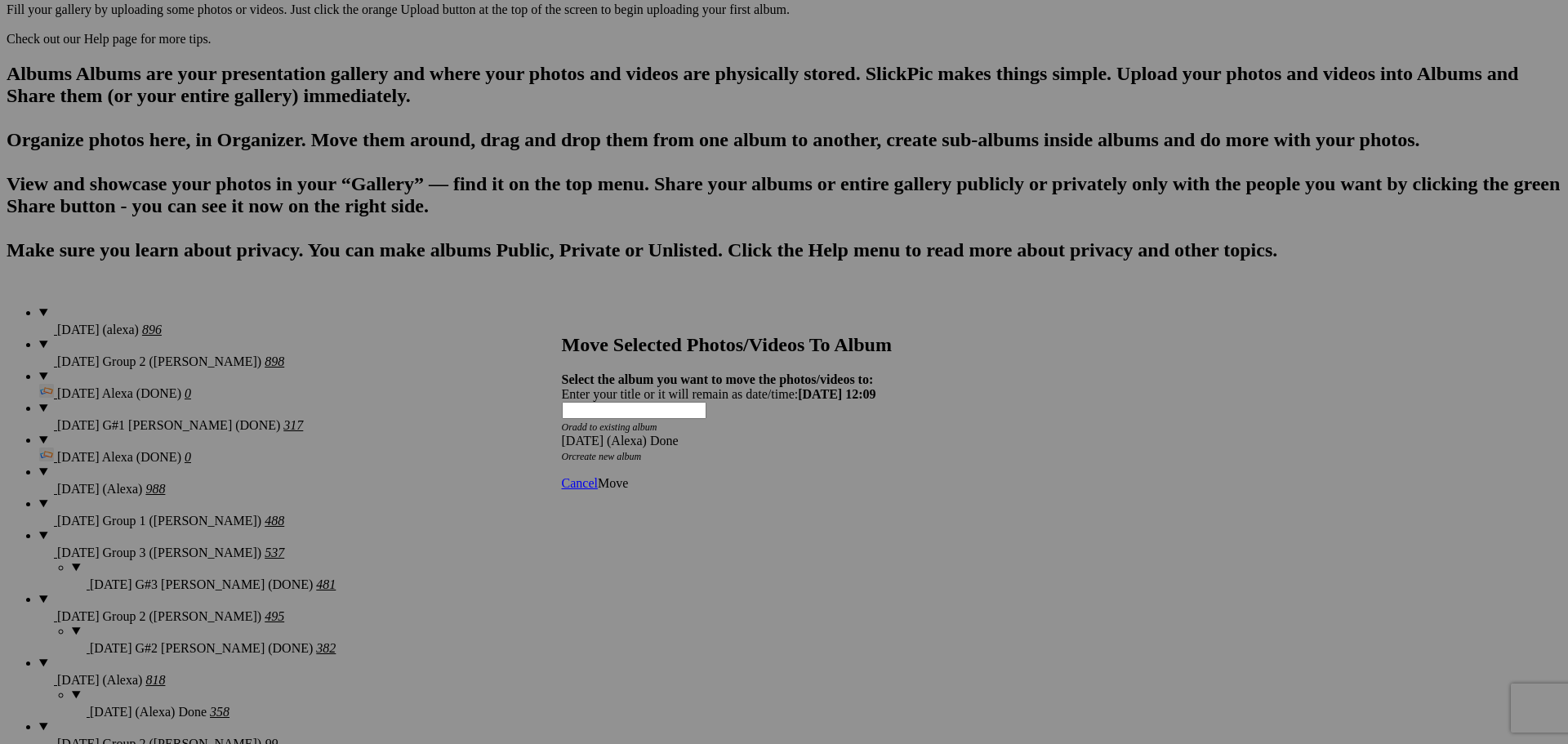
click at [628, 476] on span "Move" at bounding box center [613, 483] width 30 height 14
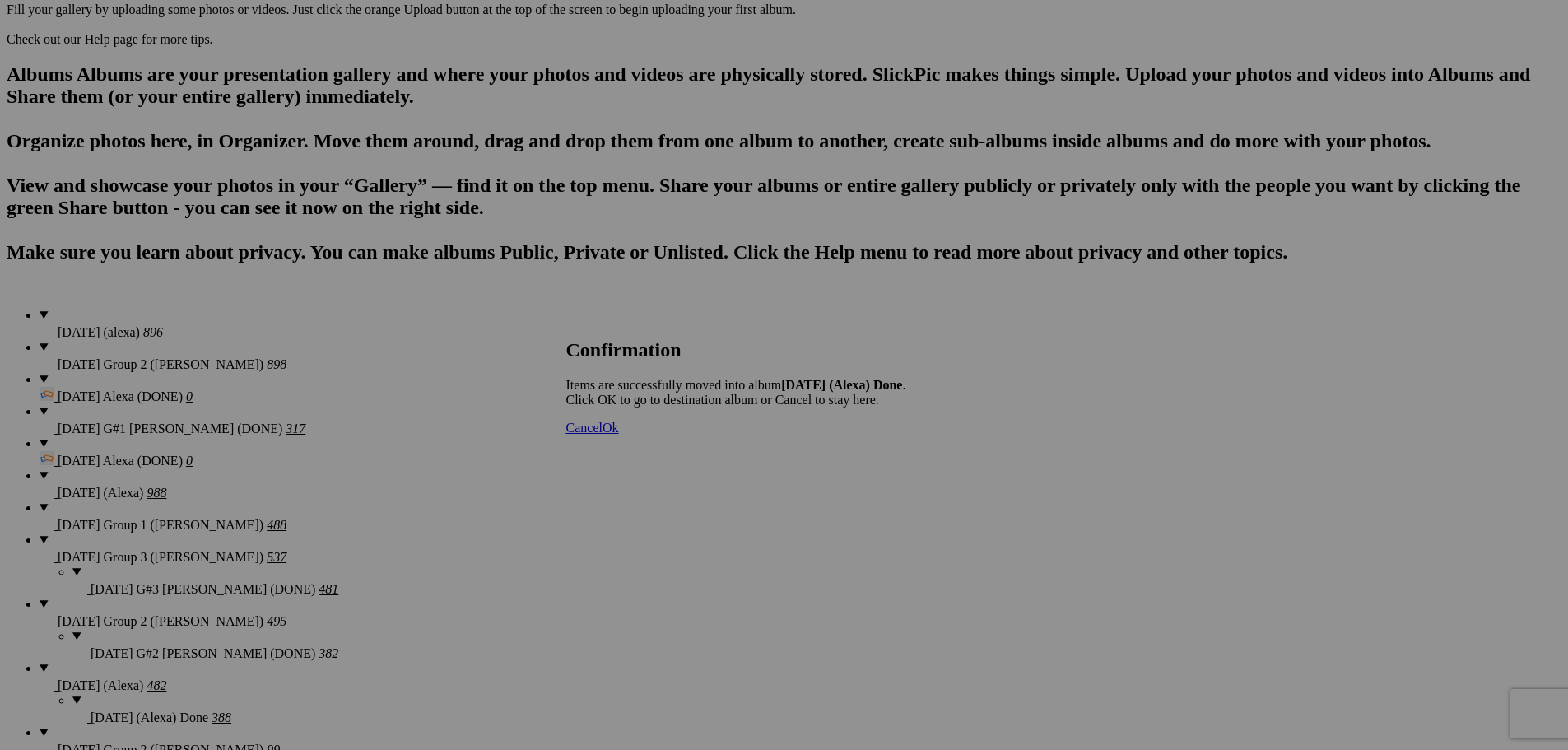
click at [603, 435] on span "Cancel" at bounding box center [585, 428] width 37 height 14
